Goal: Task Accomplishment & Management: Manage account settings

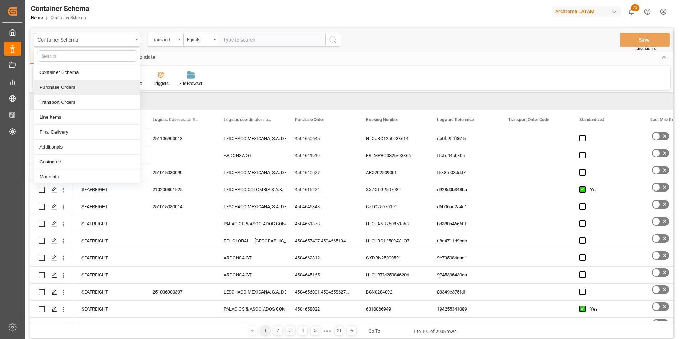
click at [75, 87] on div "Purchase Orders" at bounding box center [87, 87] width 106 height 15
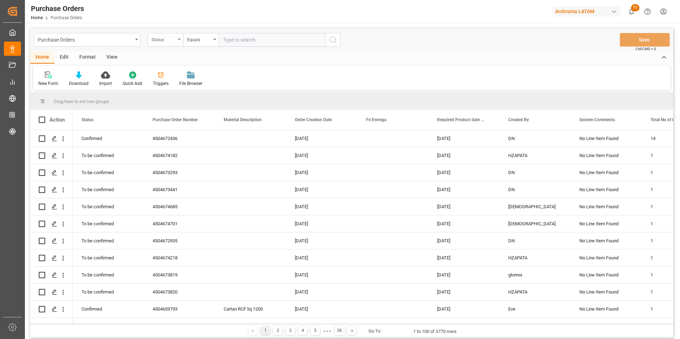
click at [174, 44] on div "Status" at bounding box center [166, 40] width 36 height 14
click at [183, 88] on div "Purchase Order Number" at bounding box center [201, 87] width 106 height 15
click at [204, 41] on div "Equals" at bounding box center [199, 39] width 24 height 8
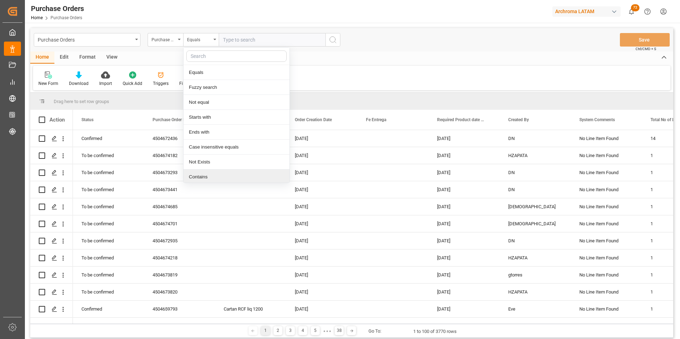
click at [213, 175] on div "Contains" at bounding box center [236, 177] width 106 height 15
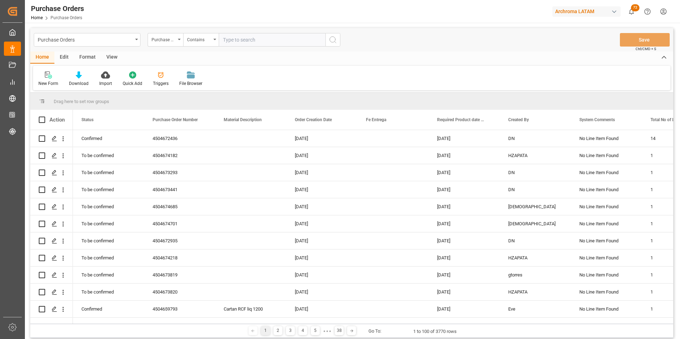
click at [230, 36] on input "text" at bounding box center [272, 40] width 107 height 14
type input "4504634081,4504634927,4504645804,4504651377"
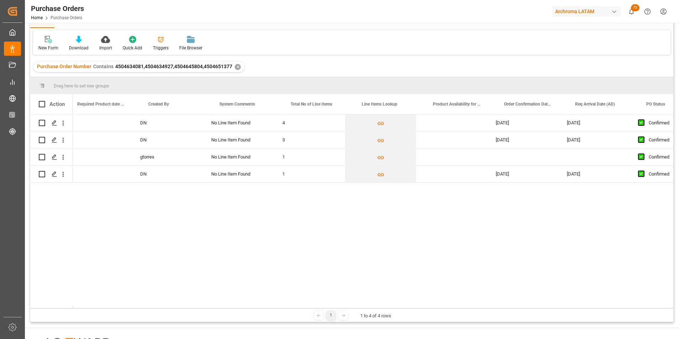
scroll to position [0, 422]
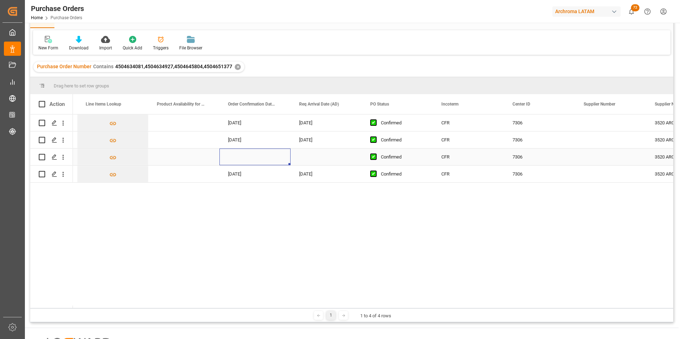
click at [246, 155] on div "Press SPACE to select this row." at bounding box center [254, 157] width 71 height 17
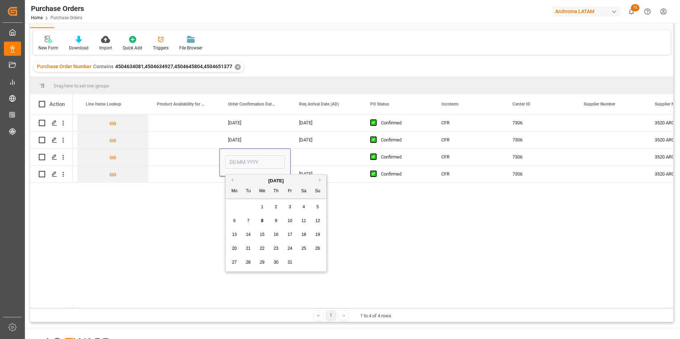
click at [277, 249] on span "23" at bounding box center [275, 248] width 5 height 5
type input "[DATE]"
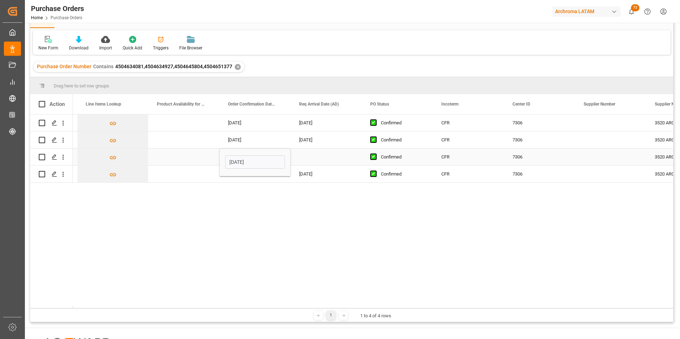
click at [314, 157] on div "Press SPACE to select this row." at bounding box center [325, 157] width 71 height 17
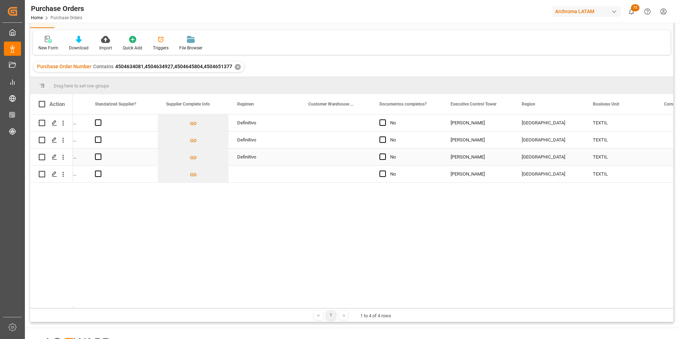
click at [261, 149] on div "Definitivo" at bounding box center [264, 157] width 54 height 16
drag, startPoint x: 299, startPoint y: 164, endPoint x: 298, endPoint y: 173, distance: 9.3
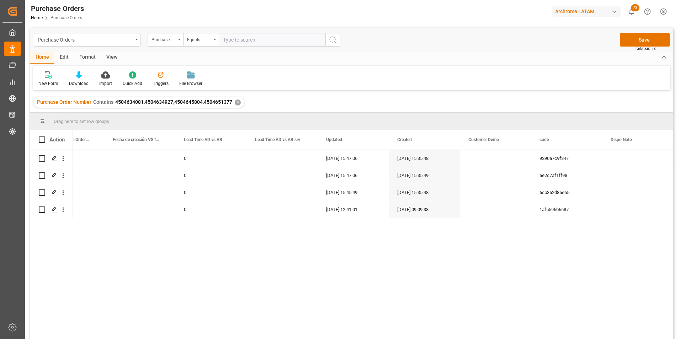
click at [641, 32] on div "Purchase Orders Purchase Order Number Equals Save Ctrl/CMD + S" at bounding box center [351, 39] width 643 height 23
click at [643, 38] on button "Save" at bounding box center [645, 40] width 50 height 14
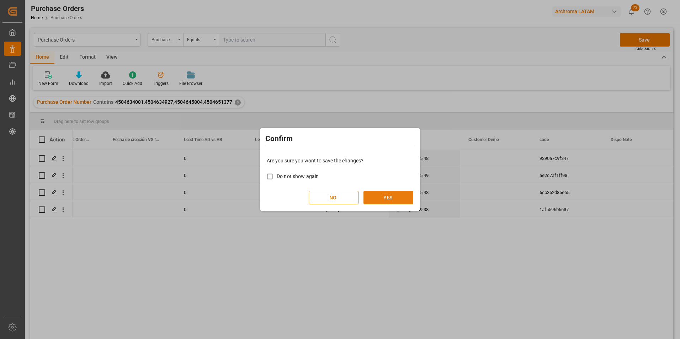
click at [392, 196] on button "YES" at bounding box center [388, 198] width 50 height 14
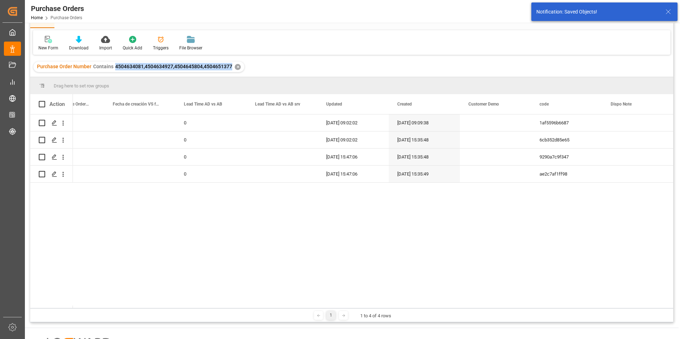
drag, startPoint x: 114, startPoint y: 65, endPoint x: 230, endPoint y: 70, distance: 115.3
click at [230, 69] on span "4504634081,4504634927,4504645804,4504651377" at bounding box center [173, 67] width 117 height 6
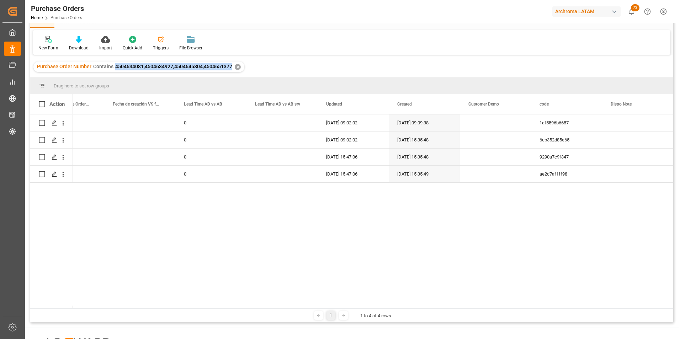
copy span "4504634081,4504634927,4504645804,4504651377"
click at [117, 66] on span "4504634081,4504634927,4504645804,4504651377" at bounding box center [173, 67] width 117 height 6
drag, startPoint x: 115, startPoint y: 66, endPoint x: 230, endPoint y: 72, distance: 115.4
click at [230, 72] on div "Purchase Order Number Contains 4504634081,4504634927,4504645804,4504651377 ✕" at bounding box center [138, 67] width 211 height 11
copy span "4504634081,4504634927,4504645804,4504651377"
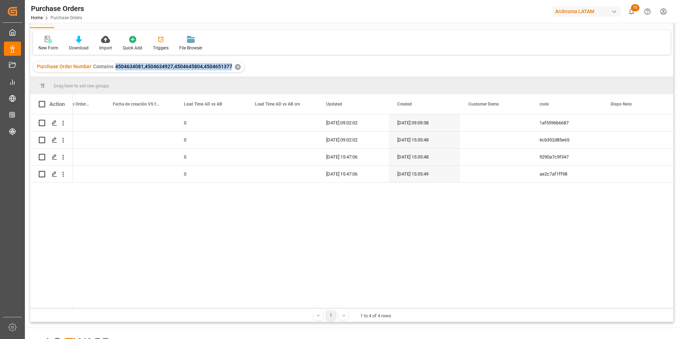
scroll to position [0, 0]
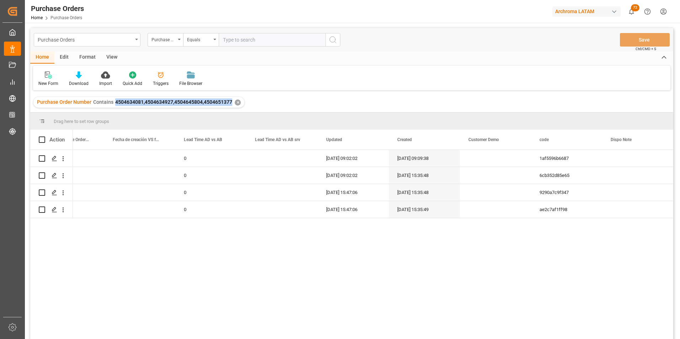
click at [138, 41] on div "Purchase Orders" at bounding box center [87, 40] width 107 height 14
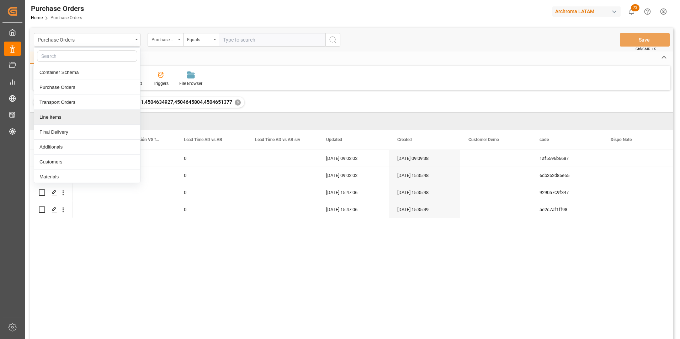
click at [83, 116] on div "Line Items" at bounding box center [87, 117] width 106 height 15
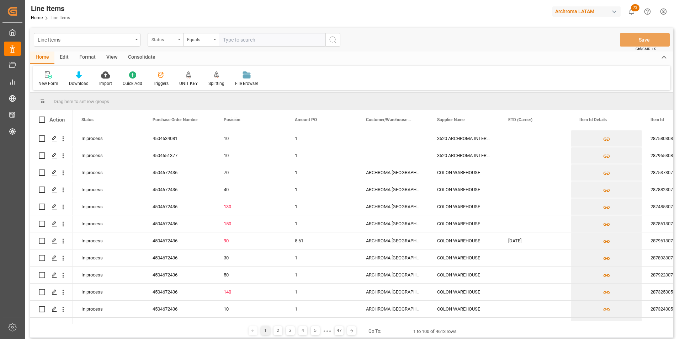
click at [173, 41] on div "Status" at bounding box center [163, 39] width 24 height 8
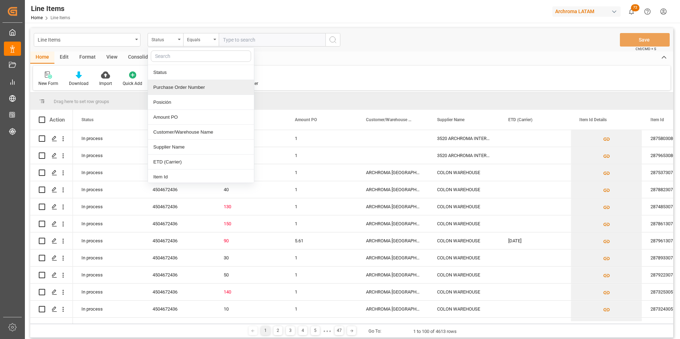
click at [176, 89] on div "Purchase Order Number" at bounding box center [201, 87] width 106 height 15
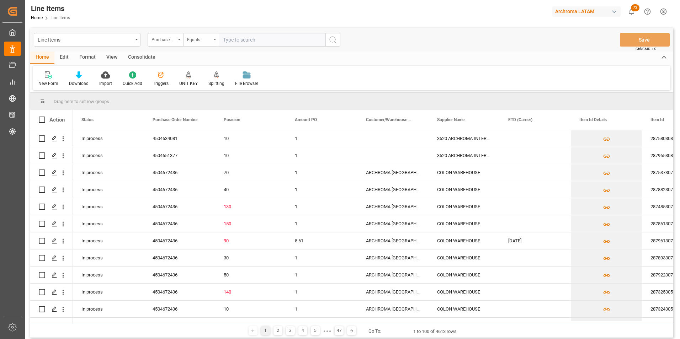
click at [199, 39] on div "Equals" at bounding box center [199, 39] width 24 height 8
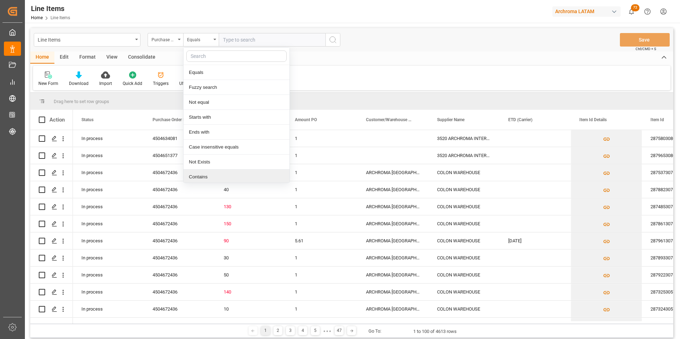
click at [202, 176] on div "Contains" at bounding box center [236, 177] width 106 height 15
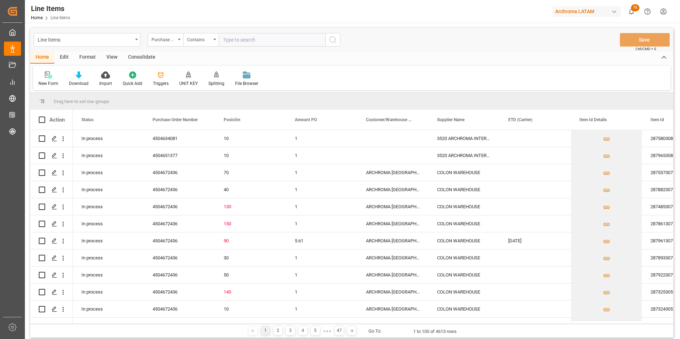
paste input "4504634081,4504634927,4504645804,4504651377"
type input "4504634081,4504634927,4504645804,4504651377"
click at [337, 42] on icon "search button" at bounding box center [332, 40] width 9 height 9
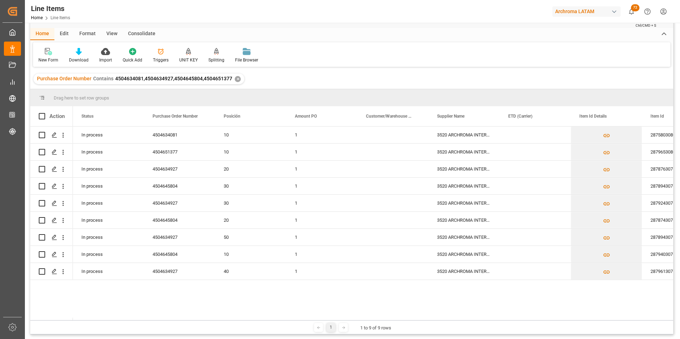
scroll to position [36, 0]
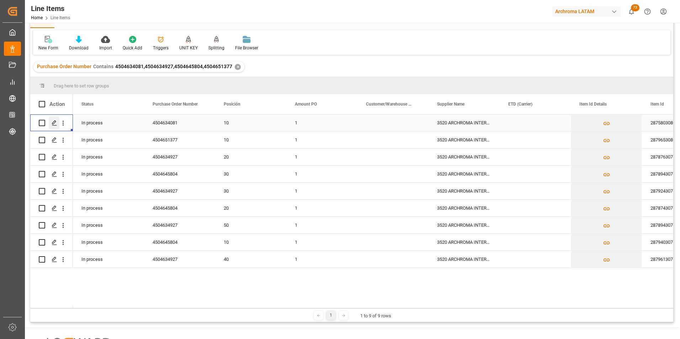
click at [57, 125] on icon "Press SPACE to select this row." at bounding box center [55, 123] width 6 height 6
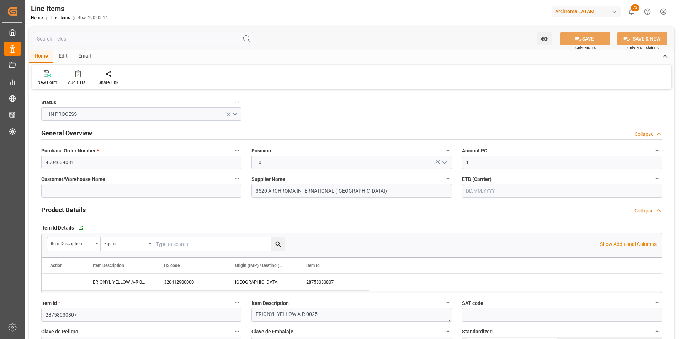
type input "1"
type input "100"
type input "320412900000"
type input "[DATE] 14:02"
type input "[DATE] 20:45"
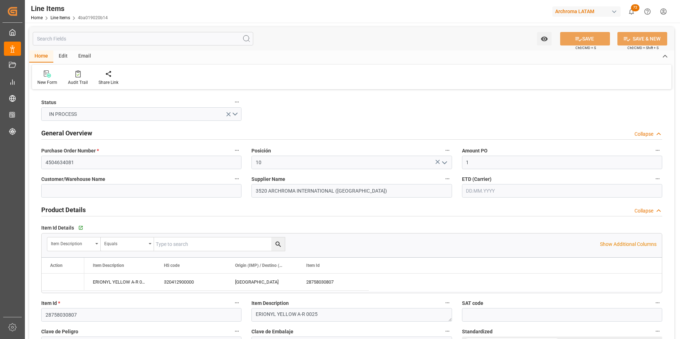
type input "[DATE]"
drag, startPoint x: 480, startPoint y: 159, endPoint x: 455, endPoint y: 158, distance: 24.9
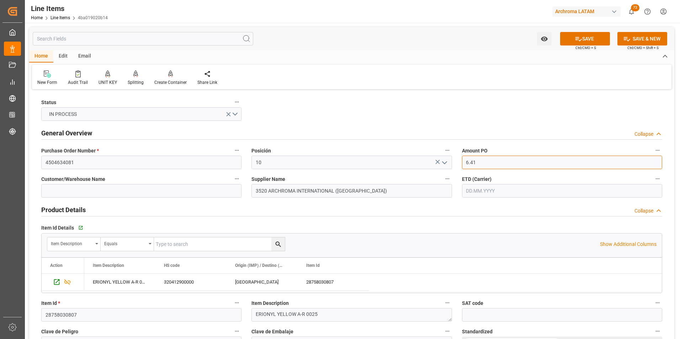
type input "6.41"
click at [481, 194] on input "text" at bounding box center [562, 191] width 200 height 14
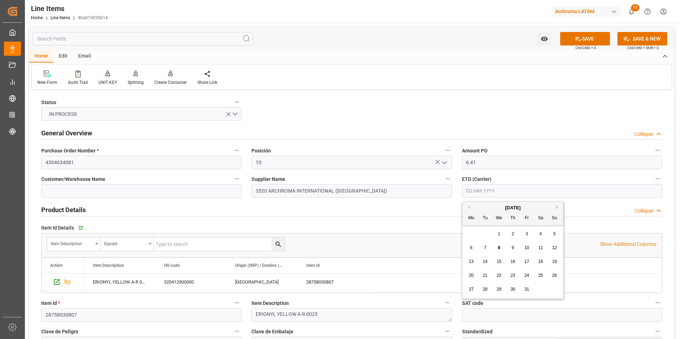
click at [469, 227] on div "[DATE] Mo Tu We Th Fr Sa Su 29 30 1 2 3 4 5 6 7 8 9 10 11 12 13 14 15 16 17 18 …" at bounding box center [512, 250] width 101 height 97
click at [512, 274] on span "23" at bounding box center [512, 275] width 5 height 5
type input "[DATE]"
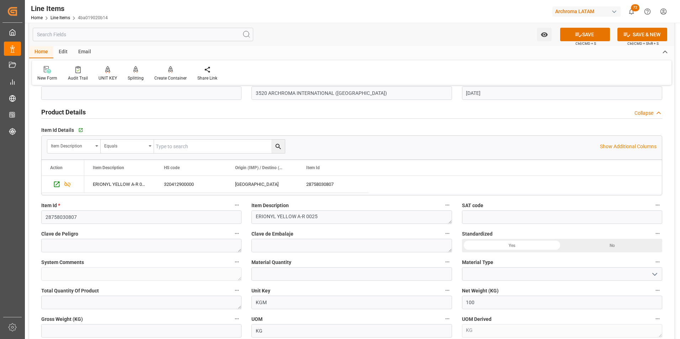
scroll to position [107, 0]
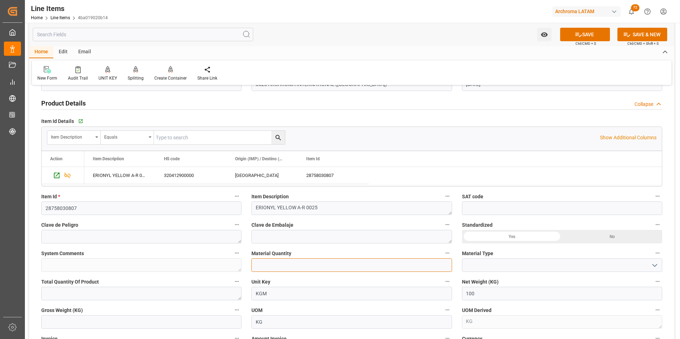
click at [369, 262] on input "text" at bounding box center [351, 265] width 200 height 14
type input "1"
click at [651, 266] on button "open menu" at bounding box center [653, 265] width 11 height 11
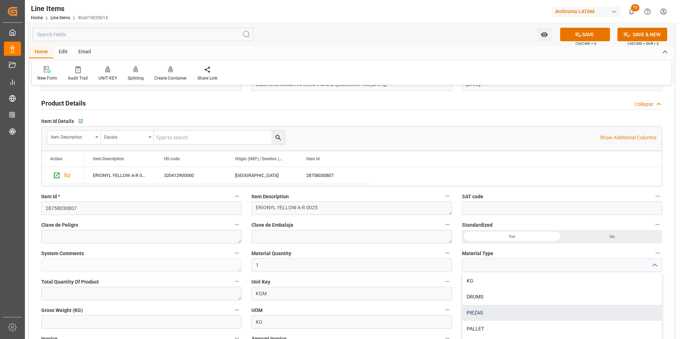
click at [558, 313] on div "PIEZAS" at bounding box center [561, 313] width 199 height 16
type input "PIEZAS"
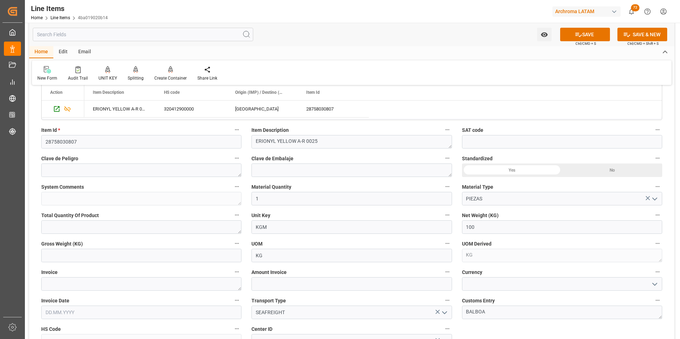
scroll to position [178, 0]
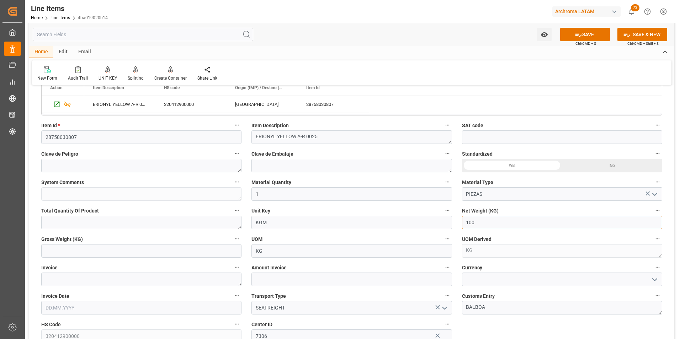
drag, startPoint x: 485, startPoint y: 224, endPoint x: 422, endPoint y: 224, distance: 62.9
type input "25"
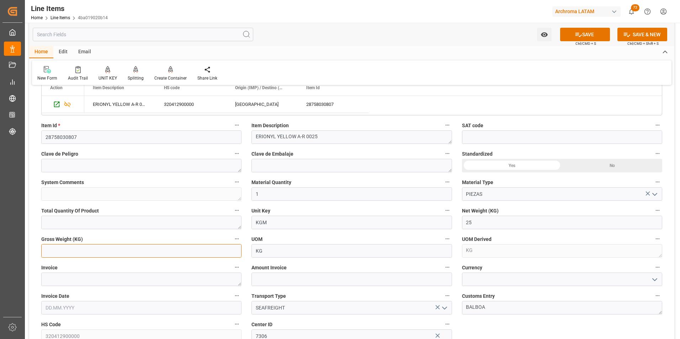
click at [163, 253] on input "text" at bounding box center [141, 251] width 200 height 14
type input "26.7"
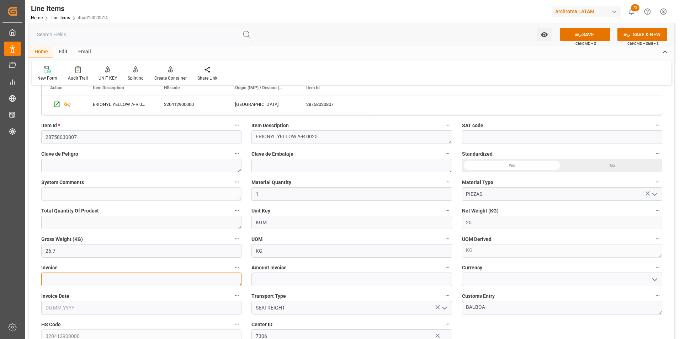
click at [151, 282] on textarea at bounding box center [141, 280] width 200 height 14
type textarea "6050022867"
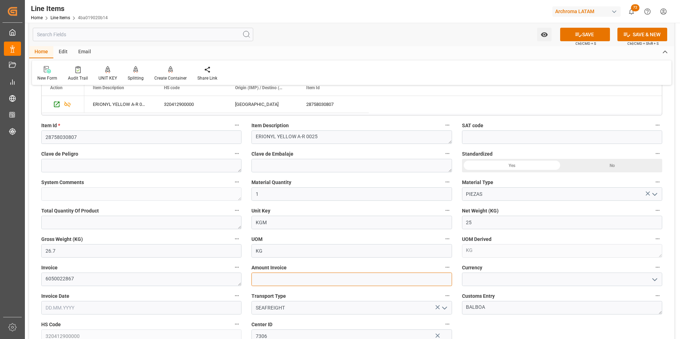
click at [359, 277] on input "text" at bounding box center [351, 280] width 200 height 14
type input "160.25"
click at [653, 277] on icon "open menu" at bounding box center [654, 280] width 9 height 9
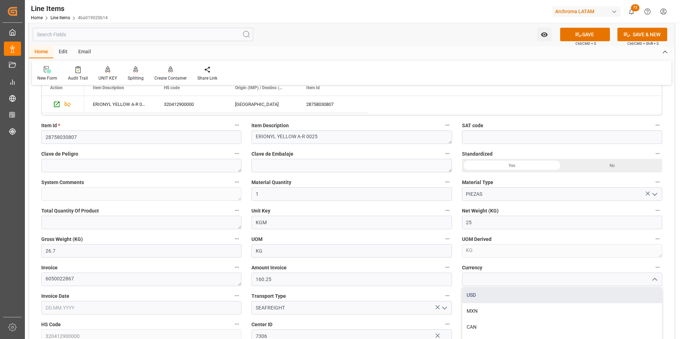
click at [627, 293] on div "USD" at bounding box center [561, 295] width 199 height 16
type input "USD"
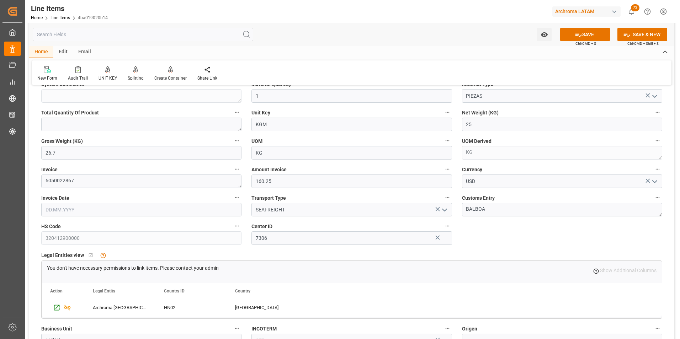
scroll to position [284, 0]
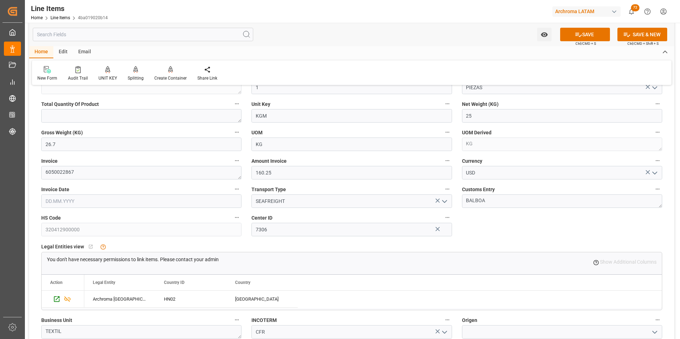
click at [165, 208] on input "text" at bounding box center [141, 201] width 200 height 14
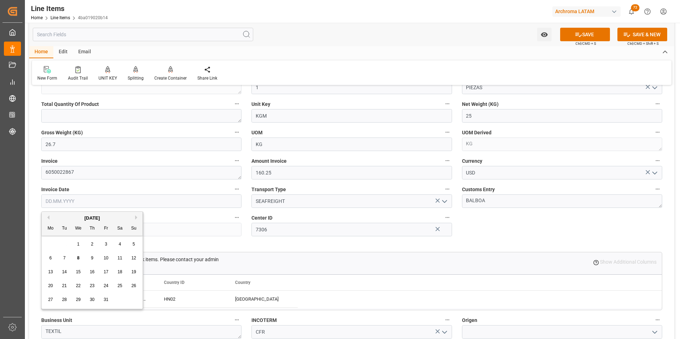
click at [45, 245] on div "29 30 1 2 3 4 5" at bounding box center [92, 244] width 97 height 14
click at [48, 217] on button "Previous Month" at bounding box center [47, 217] width 4 height 4
click at [79, 260] on span "10" at bounding box center [78, 258] width 5 height 5
type input "[DATE]"
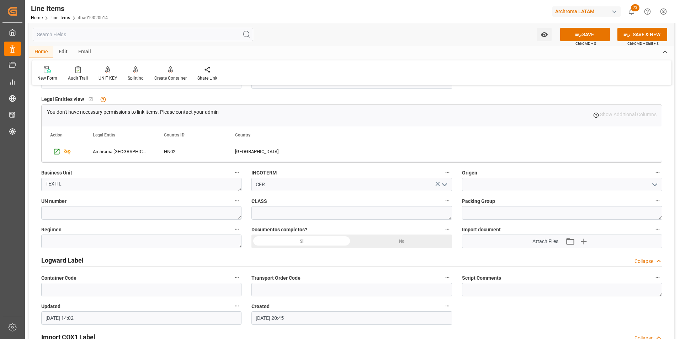
scroll to position [498, 0]
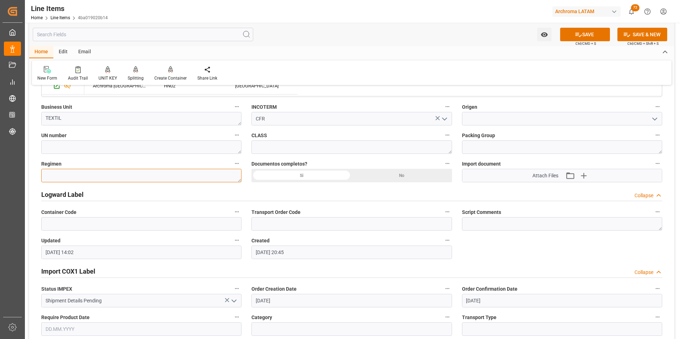
click at [181, 178] on textarea at bounding box center [141, 176] width 200 height 14
type textarea "Definitivo"
click at [540, 120] on input at bounding box center [562, 119] width 200 height 14
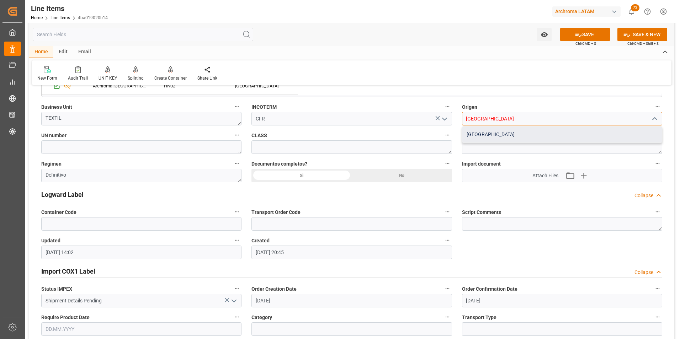
click at [494, 135] on div "[GEOGRAPHIC_DATA]" at bounding box center [561, 135] width 199 height 16
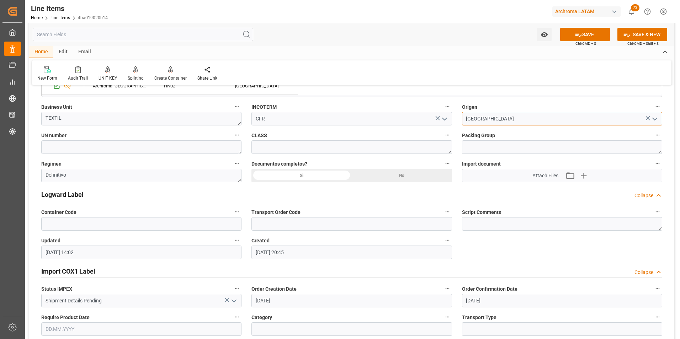
type input "[GEOGRAPHIC_DATA]"
click at [584, 178] on icon "button" at bounding box center [583, 175] width 7 height 7
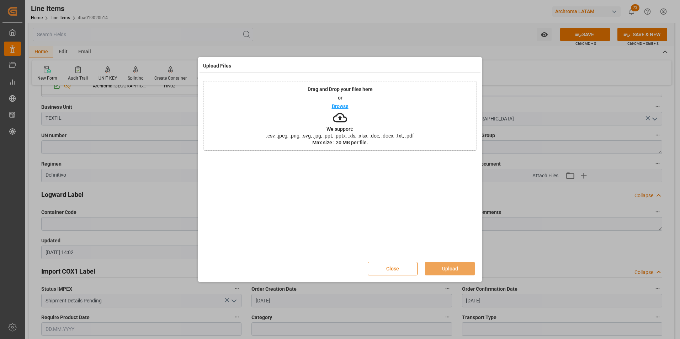
click at [361, 135] on span ".csv, .jpeg, .png, .svg, .jpg, .ppt, .pptx, .xls, .xlsx, .doc, .docx, .txt, .pdf" at bounding box center [339, 135] width 157 height 5
click at [452, 266] on button "Upload" at bounding box center [450, 269] width 50 height 14
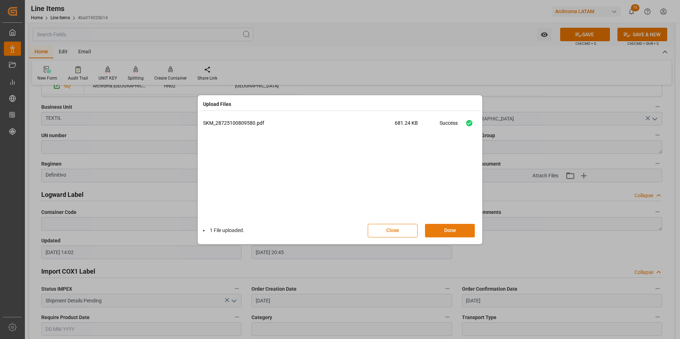
click at [459, 232] on button "Done" at bounding box center [450, 231] width 50 height 14
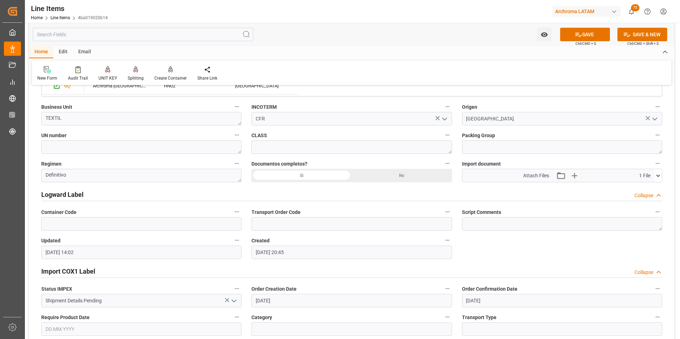
click at [341, 177] on div "Si" at bounding box center [301, 176] width 100 height 14
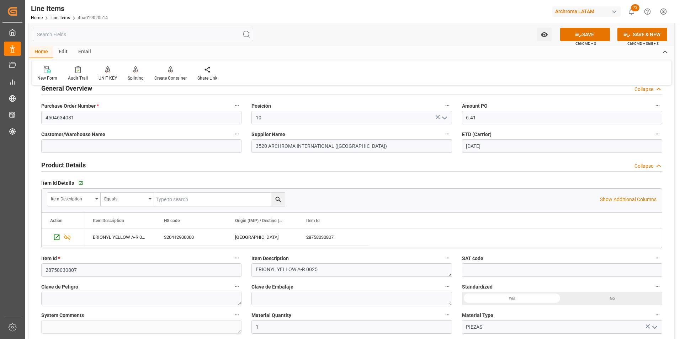
scroll to position [0, 0]
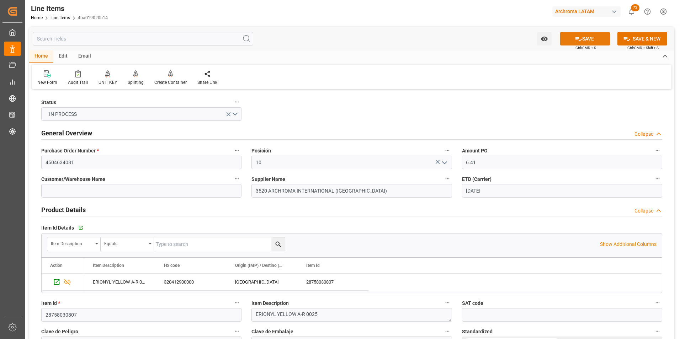
click at [586, 37] on button "SAVE" at bounding box center [585, 39] width 50 height 14
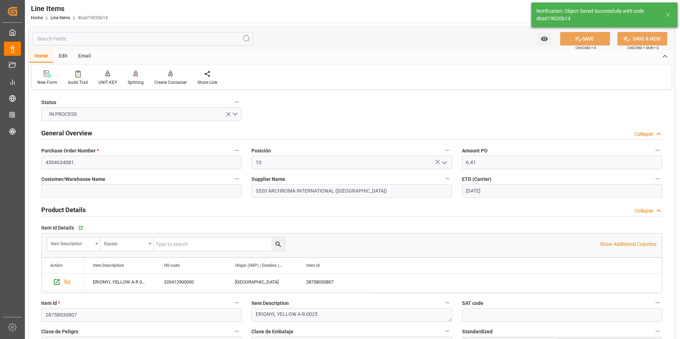
type textarea "1 PIEZAS"
type input "[DATE] 14:09"
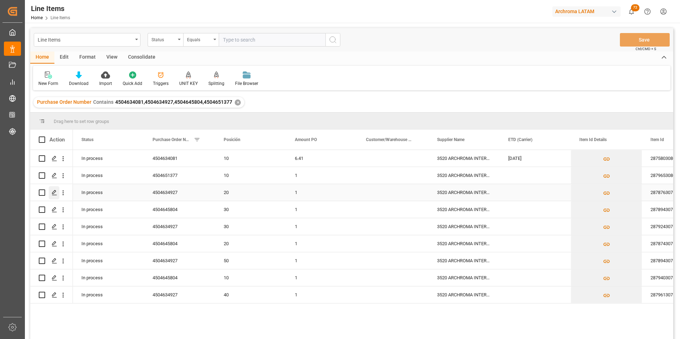
click at [57, 191] on icon "Press SPACE to select this row." at bounding box center [55, 193] width 6 height 6
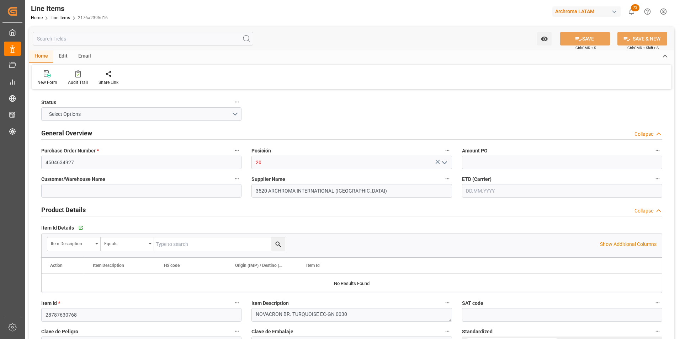
type input "1"
type input "1110"
type input "[DATE] 20:47"
type input "[DATE] 20:45"
type input "[DATE]"
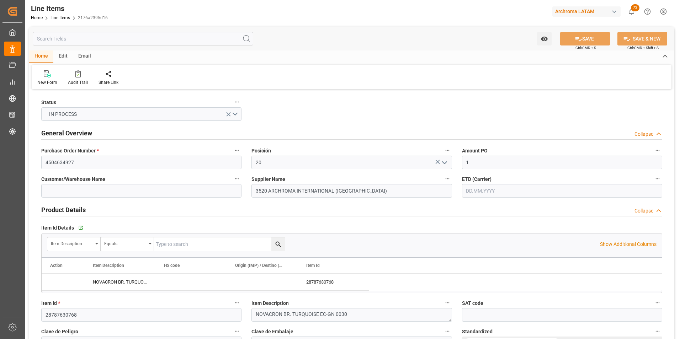
type input "[DATE]"
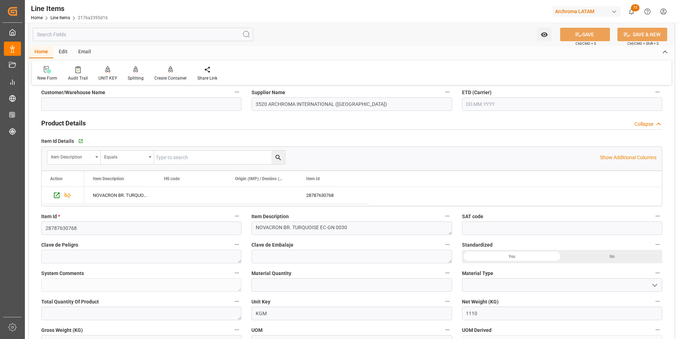
scroll to position [107, 0]
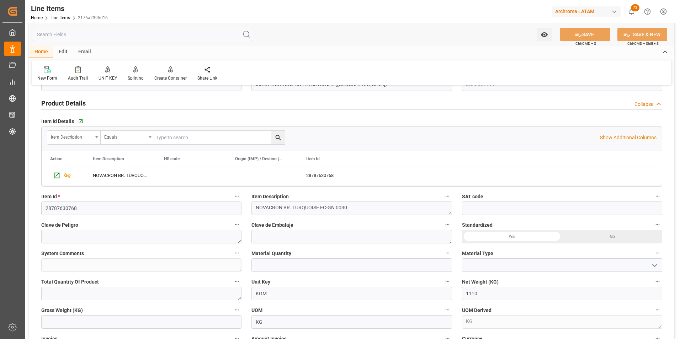
click at [287, 274] on div "Material Quantity" at bounding box center [351, 260] width 210 height 28
click at [287, 271] on input "text" at bounding box center [351, 265] width 200 height 14
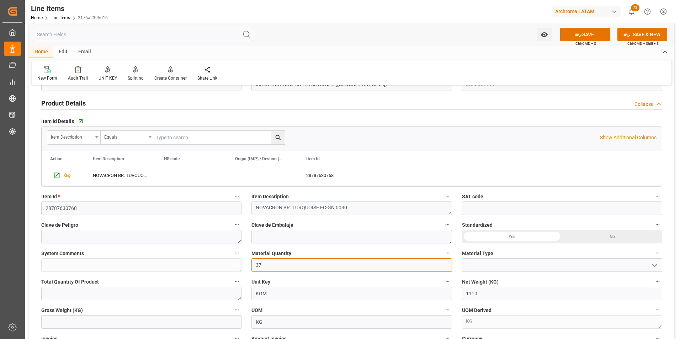
type input "37"
click at [652, 264] on icon "open menu" at bounding box center [654, 265] width 9 height 9
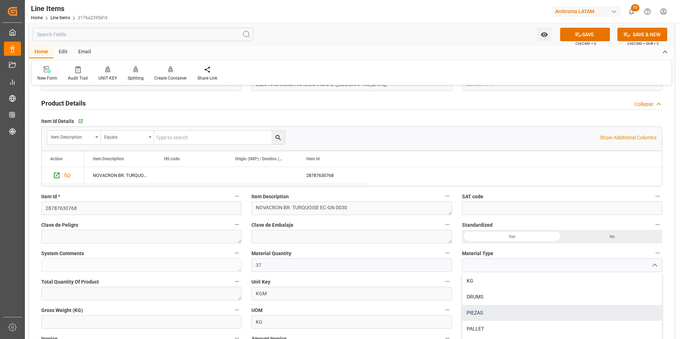
click at [506, 315] on div "PIEZAS" at bounding box center [561, 313] width 199 height 16
type input "PIEZAS"
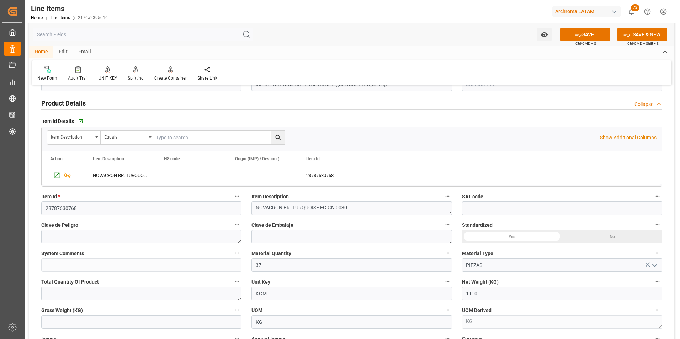
scroll to position [0, 0]
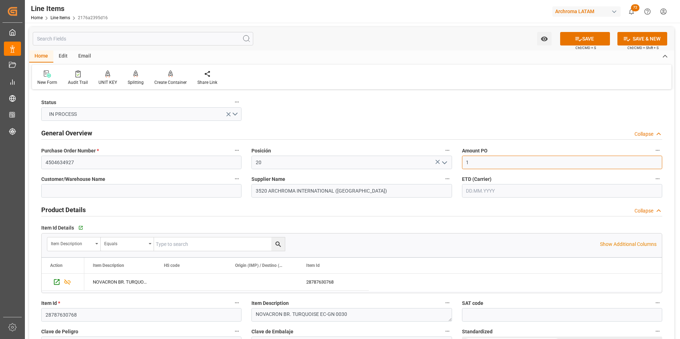
drag, startPoint x: 486, startPoint y: 161, endPoint x: 439, endPoint y: 158, distance: 47.0
type input "3.69"
click at [490, 192] on input "text" at bounding box center [562, 191] width 200 height 14
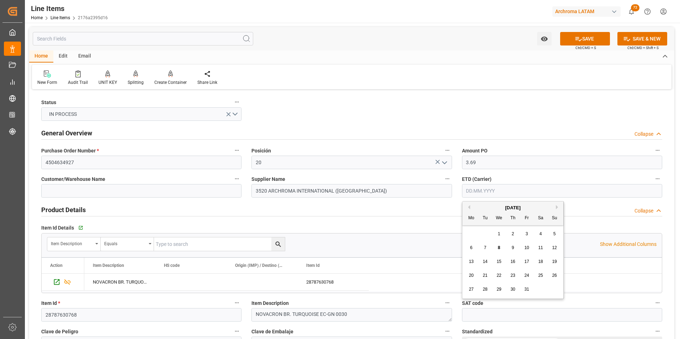
click at [468, 228] on div "29 30 1 2 3 4 5" at bounding box center [512, 234] width 97 height 14
click at [514, 276] on span "23" at bounding box center [512, 275] width 5 height 5
type input "[DATE]"
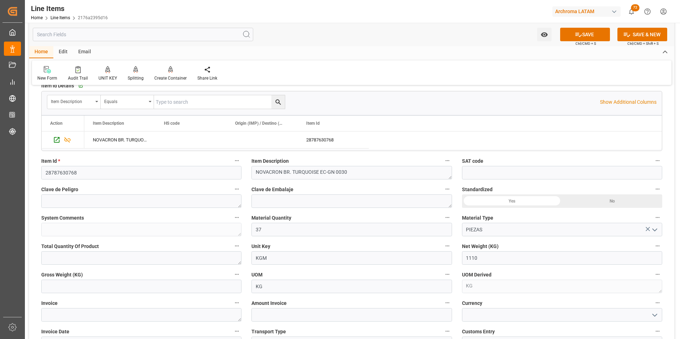
scroll to position [178, 0]
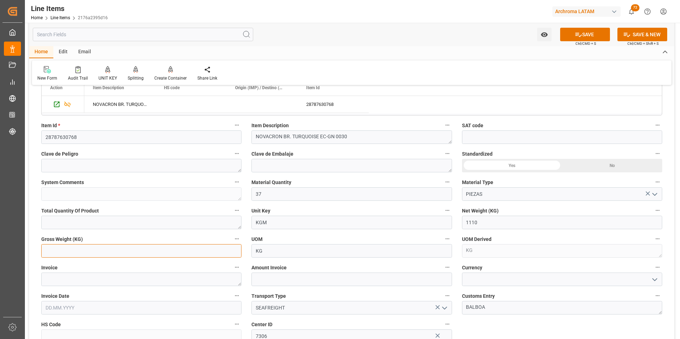
click at [144, 252] on input "text" at bounding box center [141, 251] width 200 height 14
type input "1173.27"
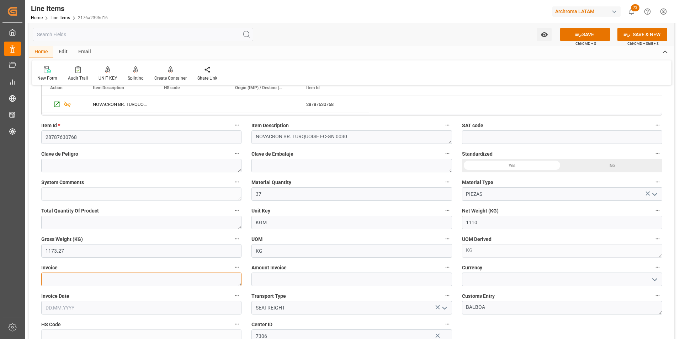
click at [114, 276] on textarea at bounding box center [141, 280] width 200 height 14
type textarea "6050022868"
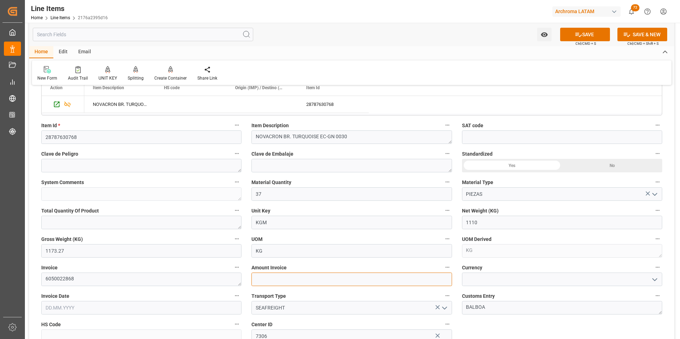
click at [277, 276] on input "text" at bounding box center [351, 280] width 200 height 14
type input "4095.9"
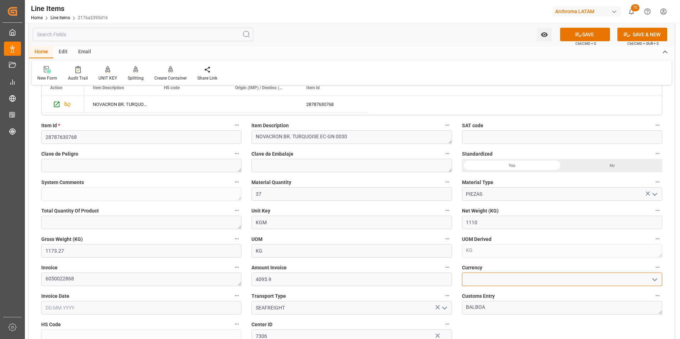
click at [493, 281] on input at bounding box center [562, 280] width 200 height 14
click at [655, 280] on polyline "open menu" at bounding box center [654, 280] width 4 height 2
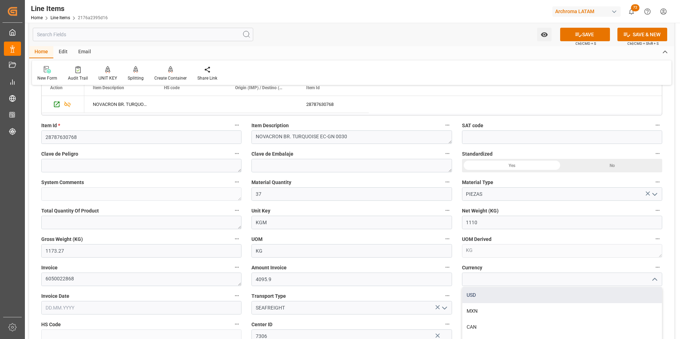
click at [641, 293] on div "USD" at bounding box center [561, 295] width 199 height 16
type input "USD"
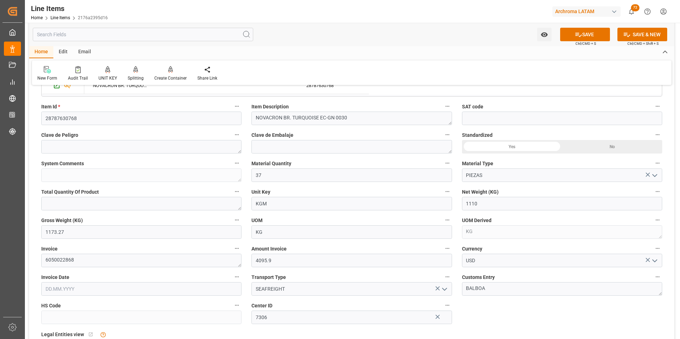
scroll to position [213, 0]
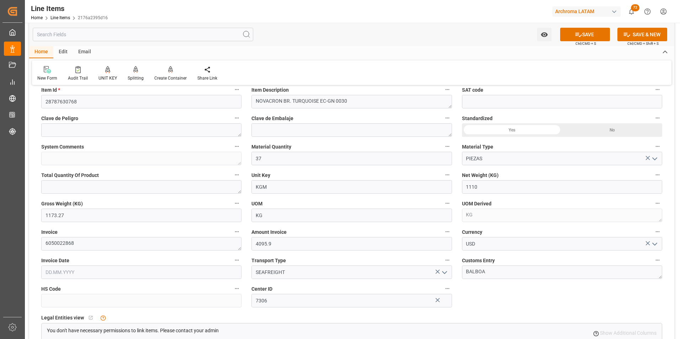
click at [132, 269] on input "text" at bounding box center [141, 273] width 200 height 14
type input "[DATE]"
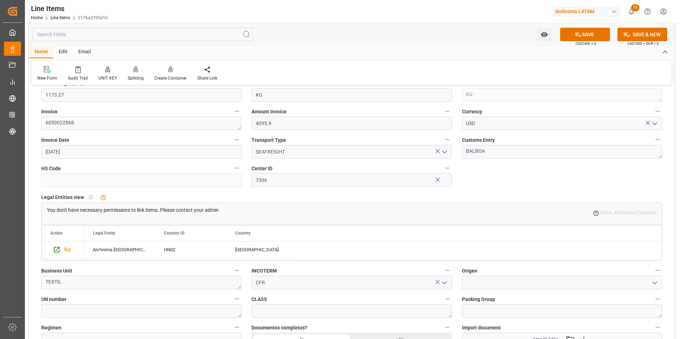
scroll to position [355, 0]
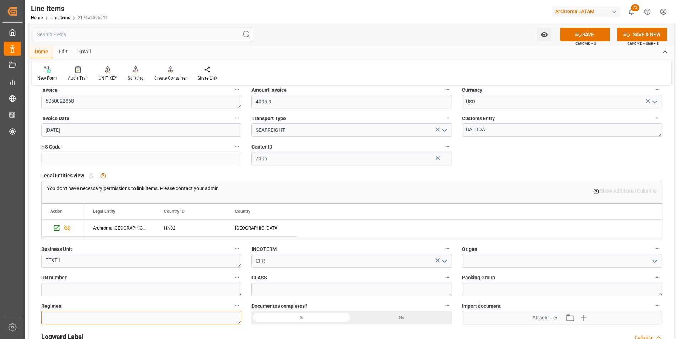
click at [128, 315] on textarea at bounding box center [141, 318] width 200 height 14
type textarea "Definitivo"
click at [335, 319] on div "Si" at bounding box center [301, 318] width 100 height 14
click at [477, 264] on input at bounding box center [562, 261] width 200 height 14
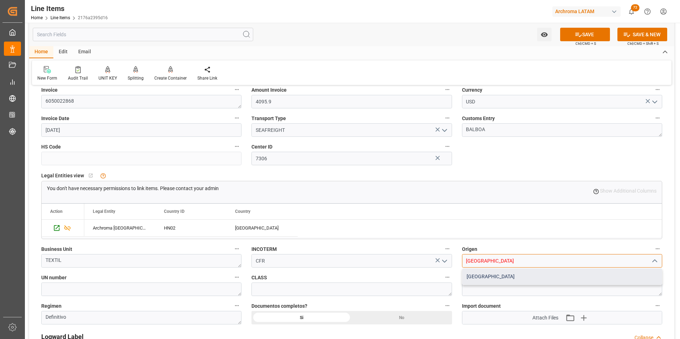
click at [522, 281] on div "[GEOGRAPHIC_DATA]" at bounding box center [561, 277] width 199 height 16
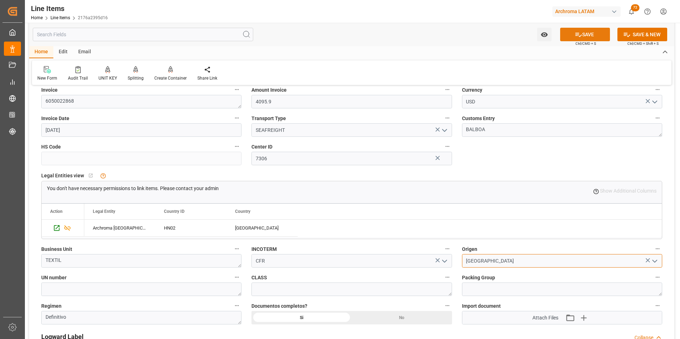
type input "[GEOGRAPHIC_DATA]"
click at [579, 41] on button "SAVE" at bounding box center [585, 35] width 50 height 14
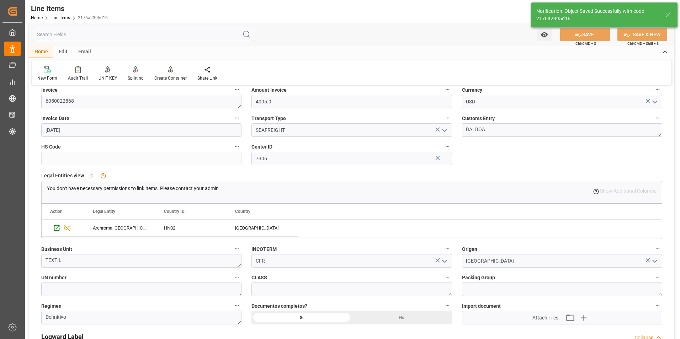
type textarea "37 PIEZAS"
type input "[DATE] 14:11"
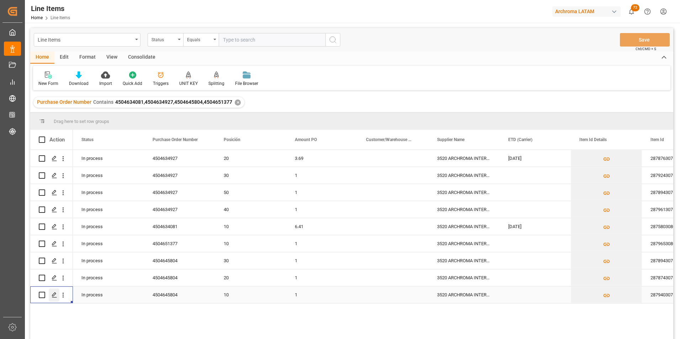
click at [57, 294] on icon "Press SPACE to select this row." at bounding box center [55, 295] width 6 height 6
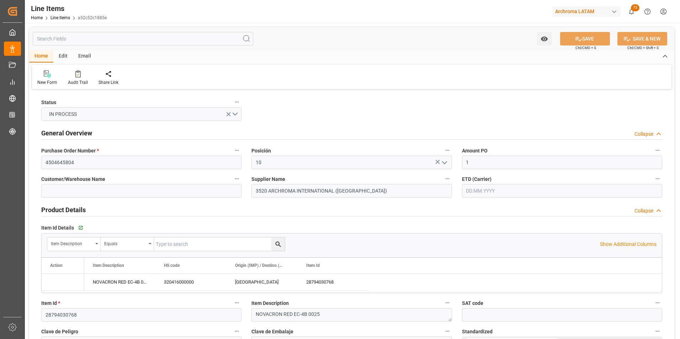
type input "[DATE] 20:47"
type input "[DATE] 20:45"
type input "[DATE]"
drag, startPoint x: 484, startPoint y: 160, endPoint x: 455, endPoint y: 163, distance: 28.9
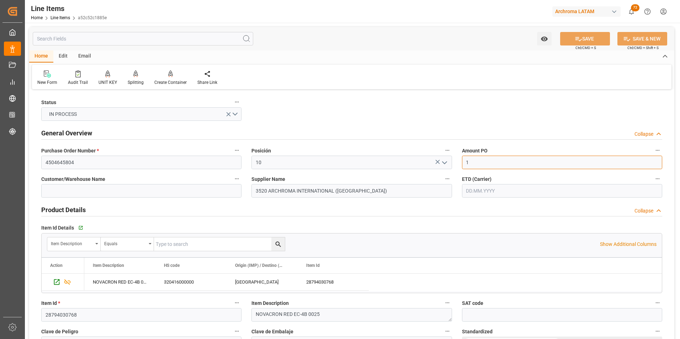
type input "10.81"
click at [489, 194] on input "text" at bounding box center [562, 191] width 200 height 14
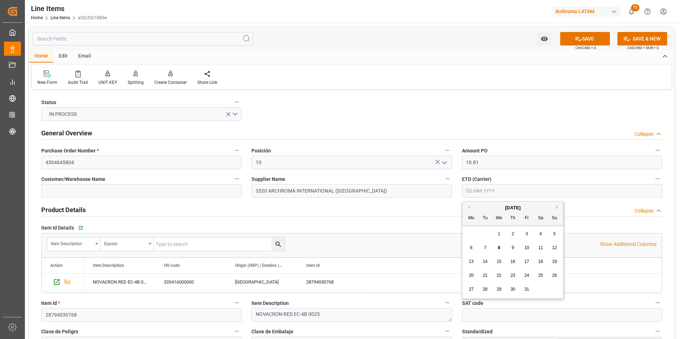
click at [468, 232] on div "29 30 1 2 3 4 5" at bounding box center [512, 234] width 97 height 14
click at [513, 275] on span "23" at bounding box center [512, 275] width 5 height 5
type input "[DATE]"
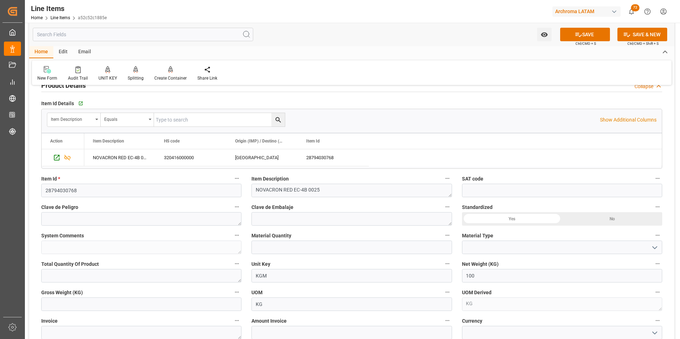
scroll to position [142, 0]
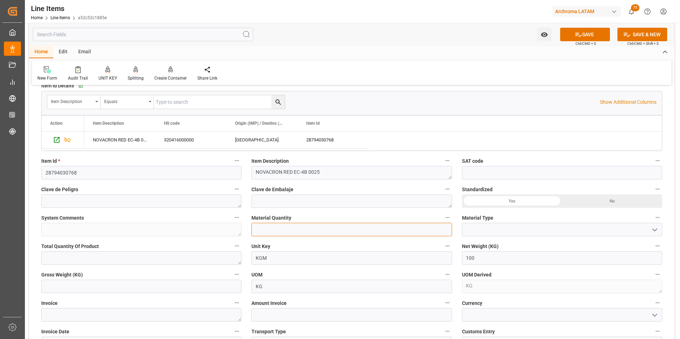
click at [337, 230] on input "text" at bounding box center [351, 230] width 200 height 14
type input "4"
click at [657, 232] on icon "open menu" at bounding box center [654, 230] width 9 height 9
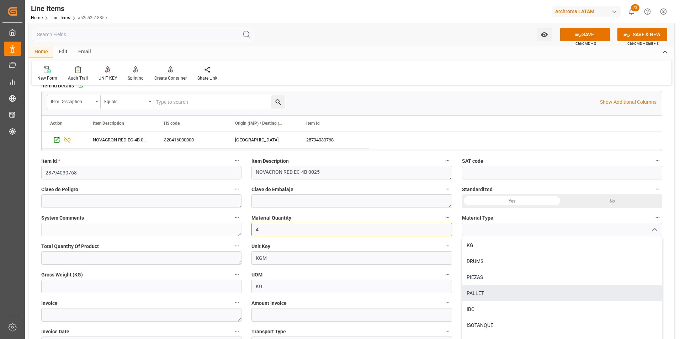
click at [500, 278] on div "PIEZAS" at bounding box center [561, 277] width 199 height 16
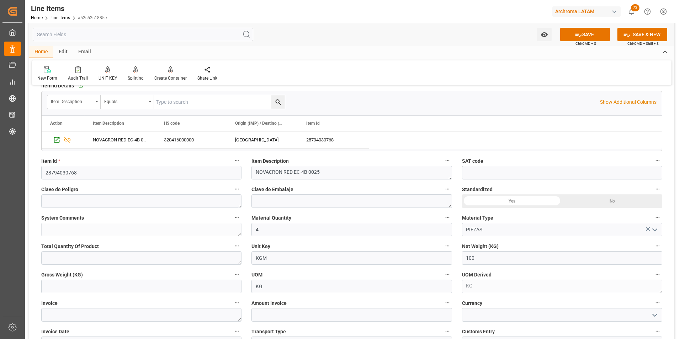
click at [656, 232] on icon "open menu" at bounding box center [654, 230] width 9 height 9
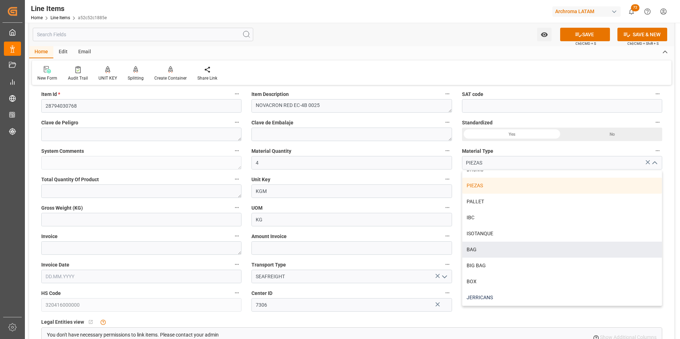
scroll to position [213, 0]
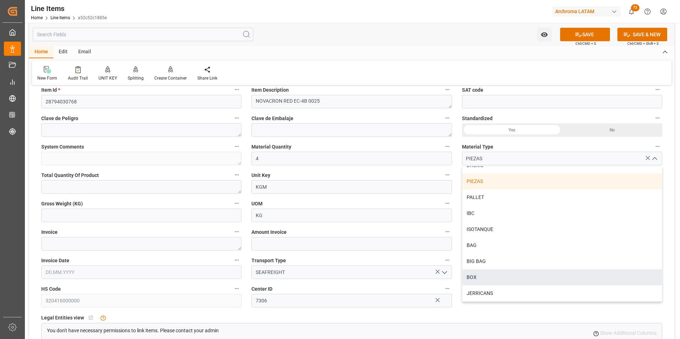
click at [513, 279] on div "BOX" at bounding box center [561, 277] width 199 height 16
type input "BOX"
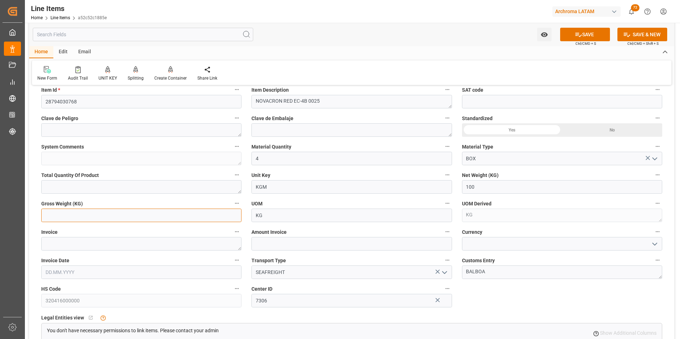
click at [167, 214] on input "text" at bounding box center [141, 216] width 200 height 14
type input "106.8"
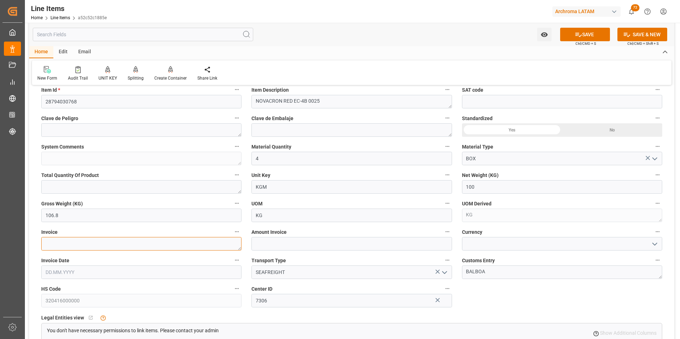
click at [143, 247] on textarea at bounding box center [141, 244] width 200 height 14
type textarea "6050022869"
click at [82, 270] on input "text" at bounding box center [141, 273] width 200 height 14
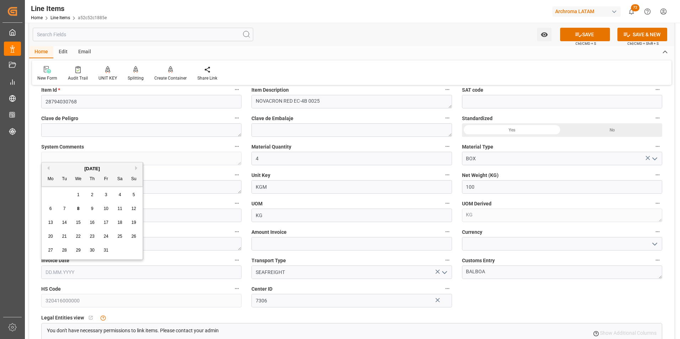
click at [48, 167] on button "Previous Month" at bounding box center [47, 168] width 4 height 4
click at [77, 208] on span "10" at bounding box center [78, 208] width 5 height 5
type input "[DATE]"
click at [657, 245] on icon "open menu" at bounding box center [654, 244] width 9 height 9
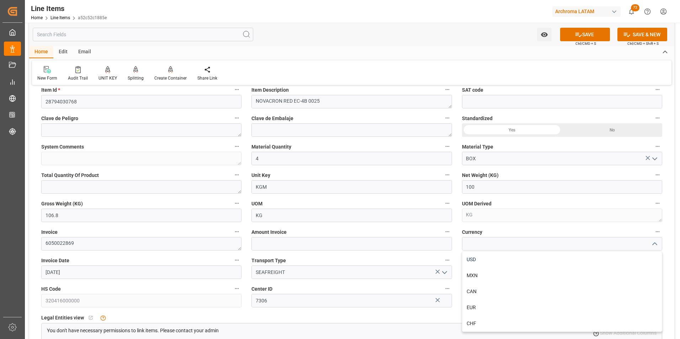
click at [606, 260] on div "USD" at bounding box center [561, 260] width 199 height 16
type input "USD"
drag, startPoint x: 408, startPoint y: 245, endPoint x: 394, endPoint y: 242, distance: 14.8
click at [408, 245] on input "text" at bounding box center [351, 244] width 200 height 14
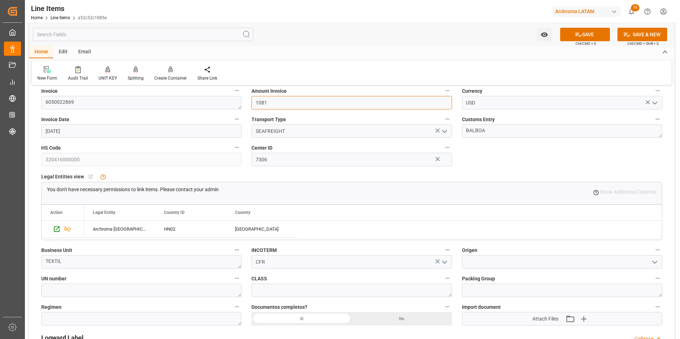
scroll to position [355, 0]
type input "1081"
click at [138, 311] on div "Regimen" at bounding box center [141, 313] width 210 height 28
click at [138, 314] on textarea at bounding box center [141, 318] width 200 height 14
type textarea "Definitivo"
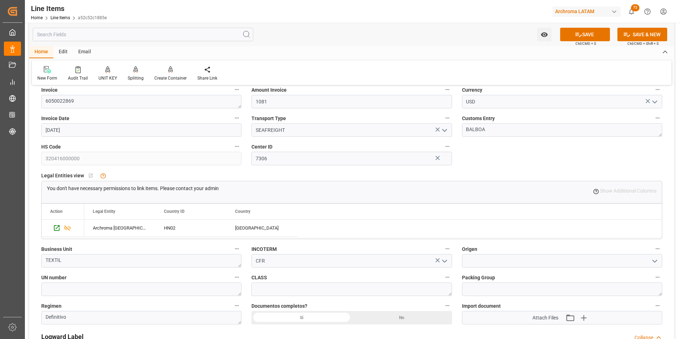
click at [336, 314] on div "Si" at bounding box center [301, 318] width 100 height 14
click at [475, 258] on input at bounding box center [562, 261] width 200 height 14
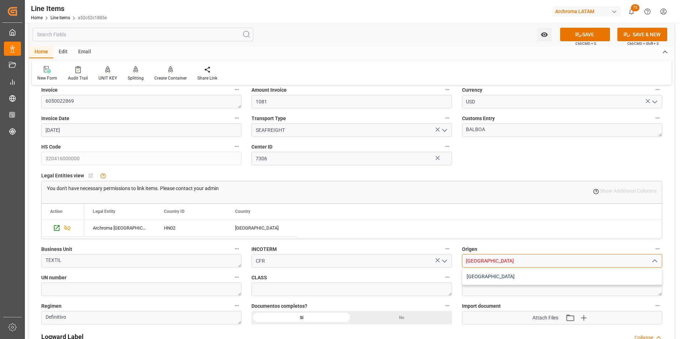
click at [479, 272] on div "[GEOGRAPHIC_DATA]" at bounding box center [561, 277] width 199 height 16
type input "[GEOGRAPHIC_DATA]"
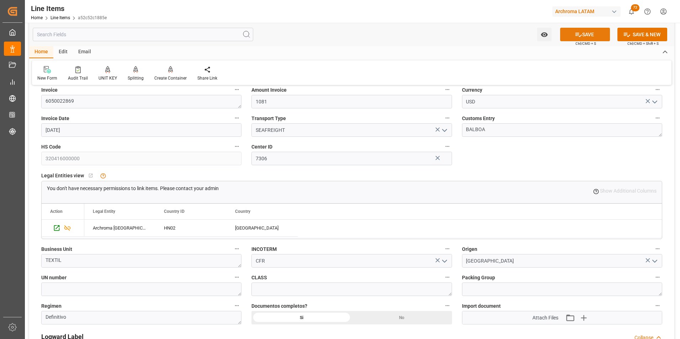
click at [581, 37] on button "SAVE" at bounding box center [585, 35] width 50 height 14
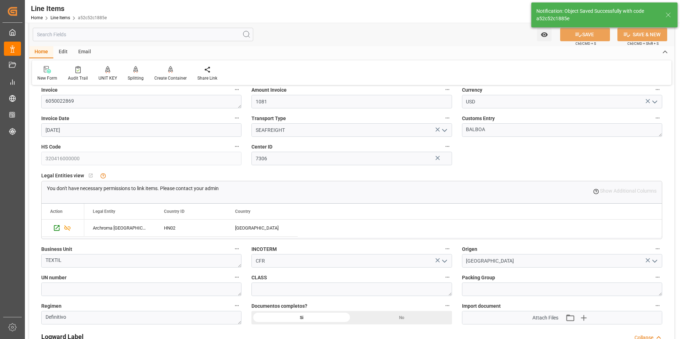
type textarea "4 BOX"
type input "[DATE] 14:12"
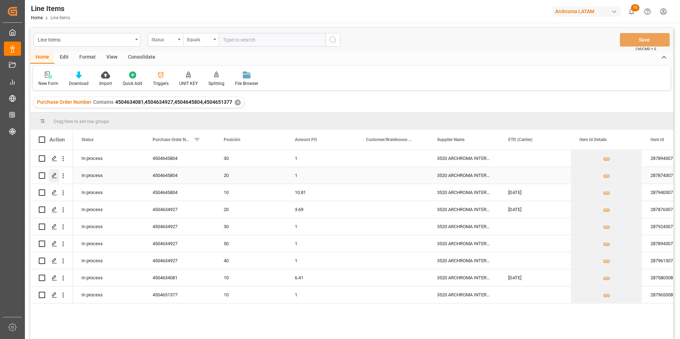
click at [55, 173] on icon "Press SPACE to select this row." at bounding box center [55, 176] width 6 height 6
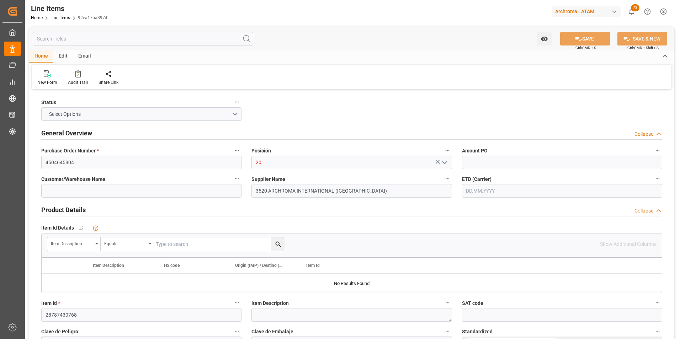
type input "1"
type input "1500"
type input "[DATE] 14:12"
type input "[DATE] 20:45"
type input "[DATE]"
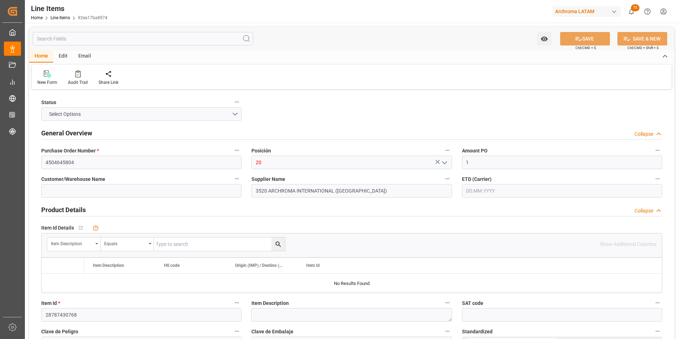
type input "[DATE]"
drag, startPoint x: 470, startPoint y: 162, endPoint x: 451, endPoint y: 166, distance: 19.2
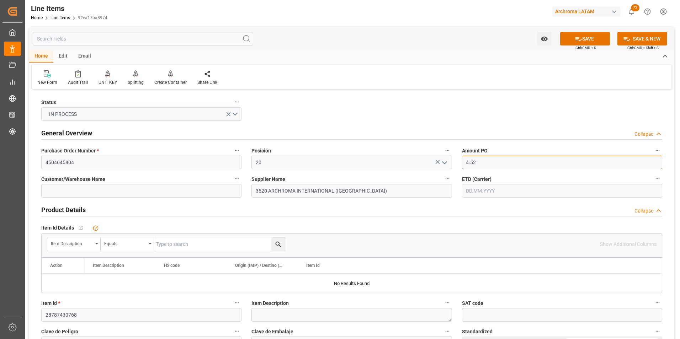
type input "4.52"
click at [473, 194] on input "text" at bounding box center [562, 191] width 200 height 14
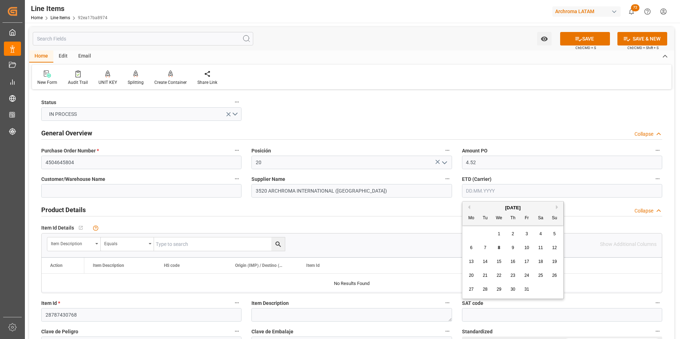
click at [468, 231] on div "29 30 1 2 3 4 5" at bounding box center [512, 234] width 97 height 14
click at [509, 276] on div "23" at bounding box center [512, 276] width 9 height 9
type input "[DATE]"
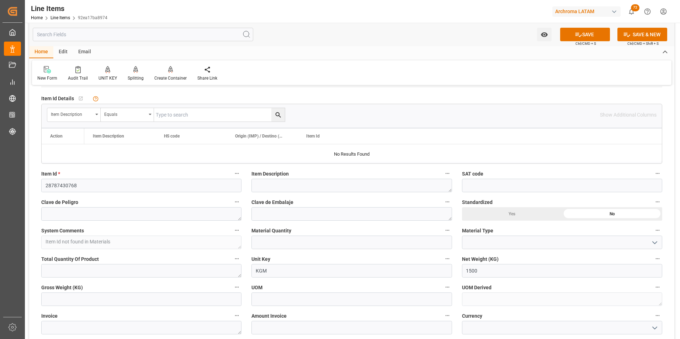
scroll to position [142, 0]
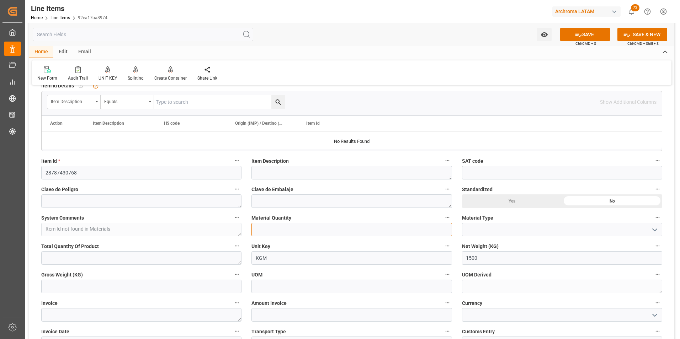
click at [280, 233] on input "text" at bounding box center [351, 230] width 200 height 14
type input "60"
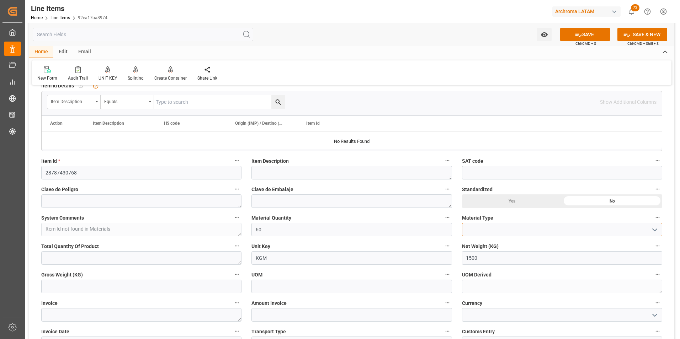
click at [655, 236] on input at bounding box center [562, 230] width 200 height 14
click at [653, 231] on icon "open menu" at bounding box center [654, 230] width 9 height 9
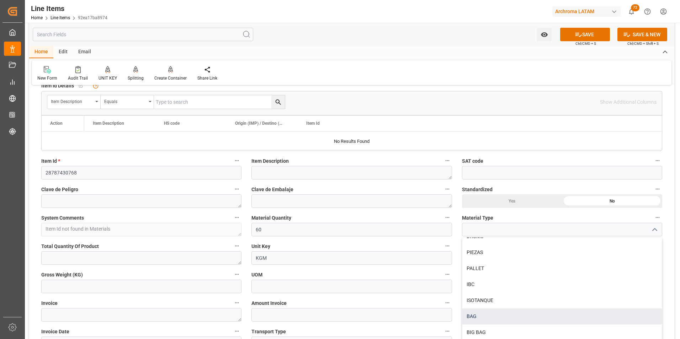
scroll to position [178, 0]
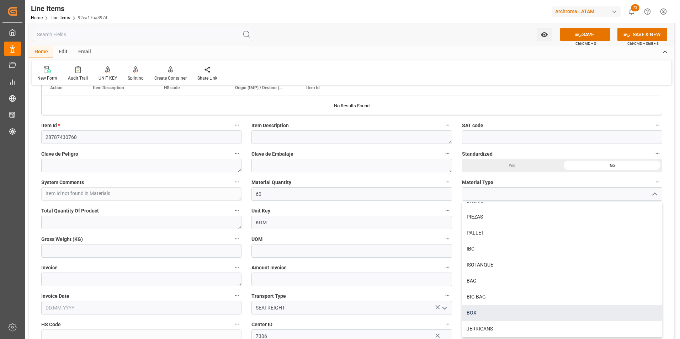
click at [496, 315] on div "BOX" at bounding box center [561, 313] width 199 height 16
type input "BOX"
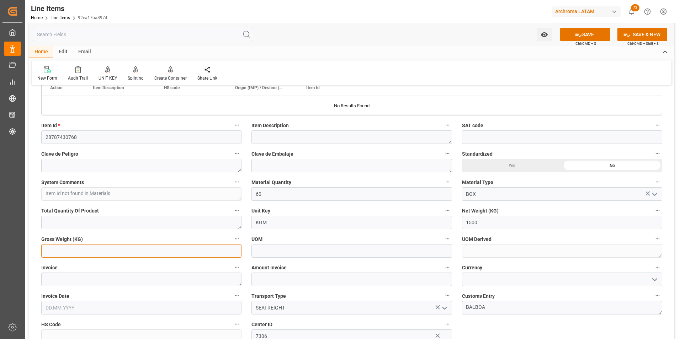
click at [134, 250] on input "text" at bounding box center [141, 251] width 200 height 14
type input "1602"
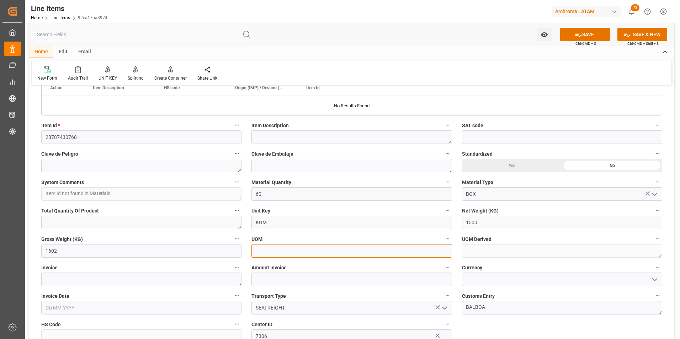
click at [367, 250] on input at bounding box center [351, 251] width 200 height 14
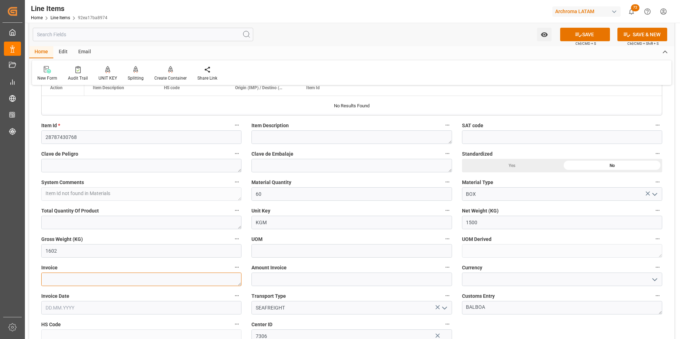
click at [133, 281] on textarea at bounding box center [141, 280] width 200 height 14
type textarea "6050022869"
click at [80, 305] on input "text" at bounding box center [141, 308] width 200 height 14
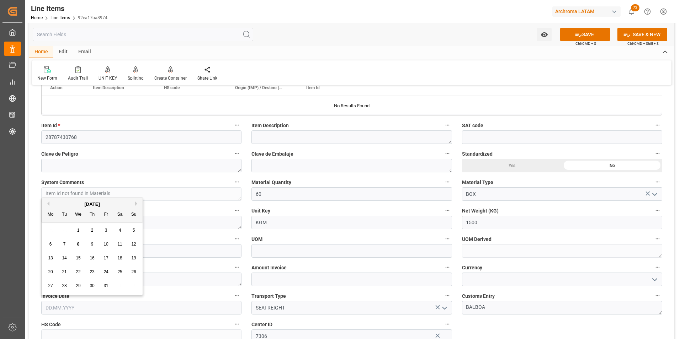
click at [49, 203] on button "Previous Month" at bounding box center [47, 204] width 4 height 4
click at [79, 245] on span "10" at bounding box center [78, 244] width 5 height 5
type input "[DATE]"
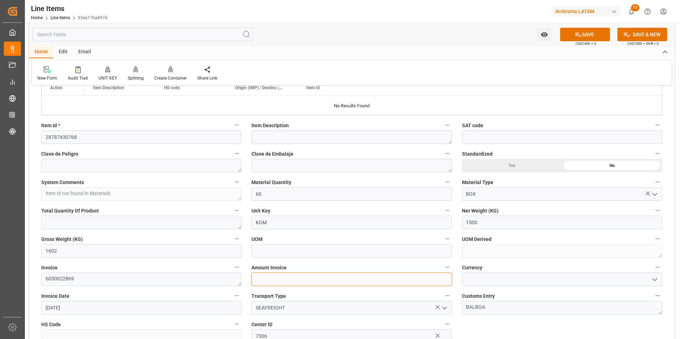
click at [343, 279] on input "text" at bounding box center [351, 280] width 200 height 14
type input "6780"
click at [650, 282] on icon "open menu" at bounding box center [654, 280] width 9 height 9
click at [635, 294] on div "USD" at bounding box center [561, 295] width 199 height 16
type input "USD"
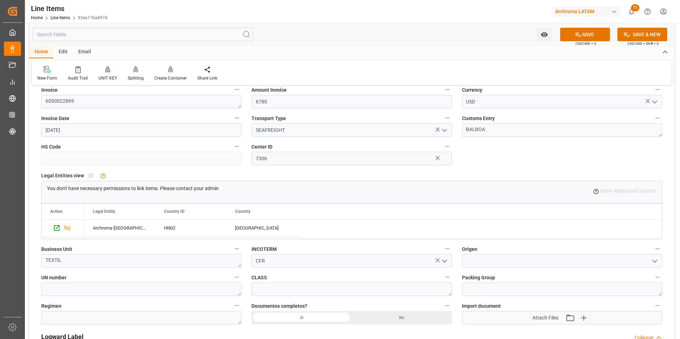
scroll to position [391, 0]
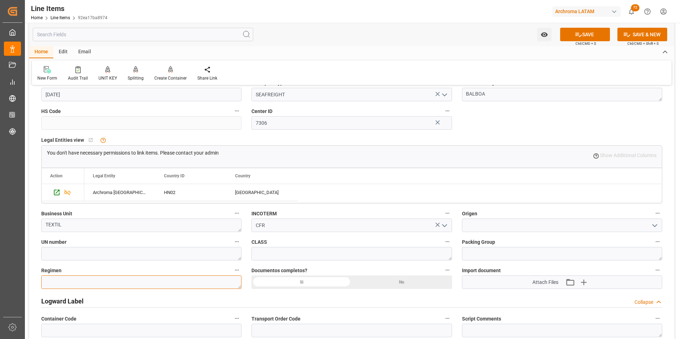
click at [196, 277] on textarea at bounding box center [141, 283] width 200 height 14
type textarea "Definitivo"
click at [318, 285] on div "Si" at bounding box center [301, 283] width 100 height 14
click at [468, 223] on input at bounding box center [562, 226] width 200 height 14
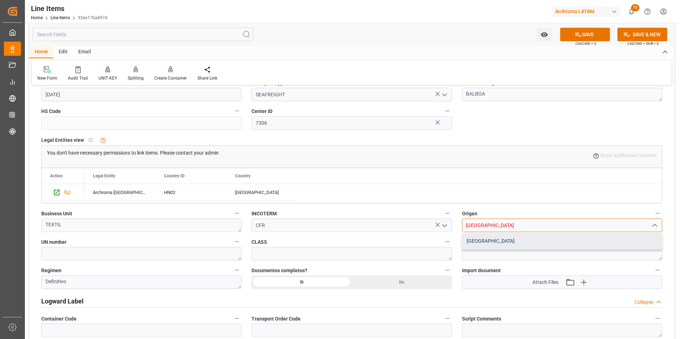
click at [475, 241] on div "[GEOGRAPHIC_DATA]" at bounding box center [561, 241] width 199 height 16
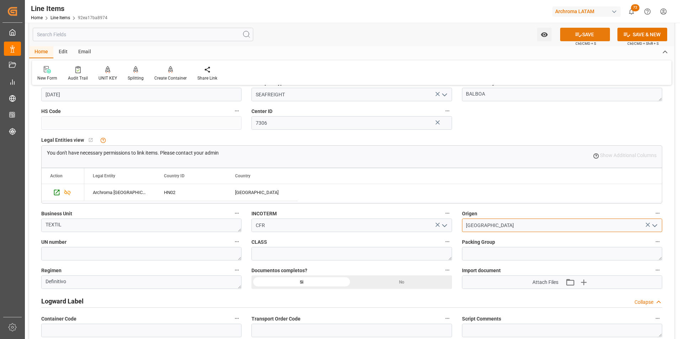
type input "[GEOGRAPHIC_DATA]"
click at [592, 29] on button "SAVE" at bounding box center [585, 35] width 50 height 14
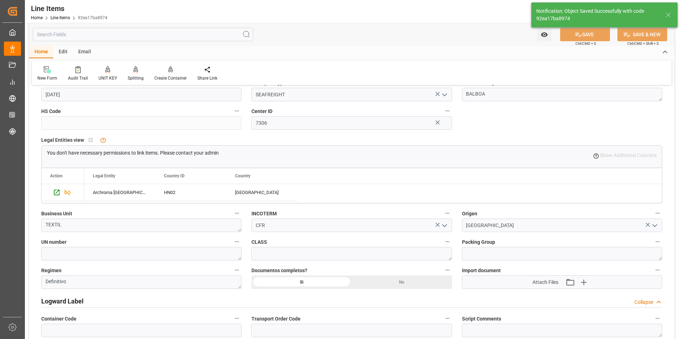
type textarea "60 BOX"
type input "[DATE] 14:14"
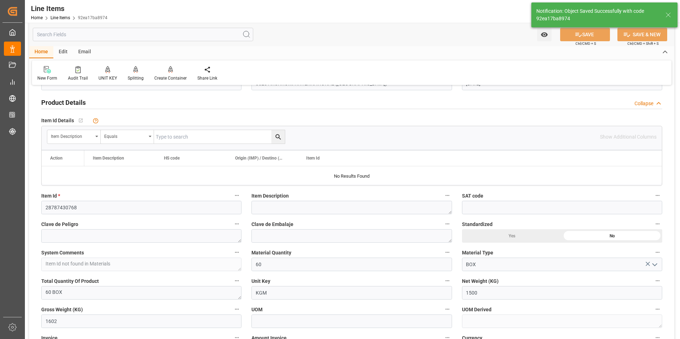
scroll to position [107, 0]
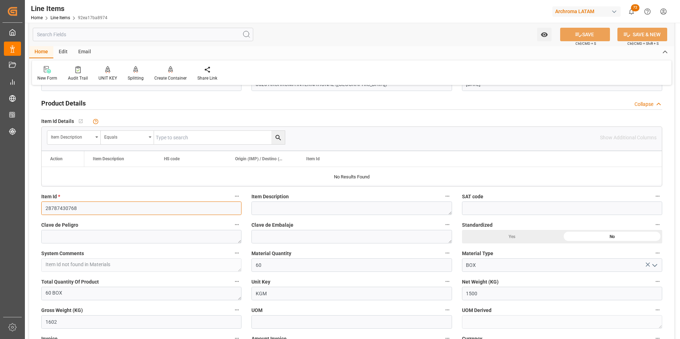
click at [75, 210] on input "28787430768" at bounding box center [141, 209] width 200 height 14
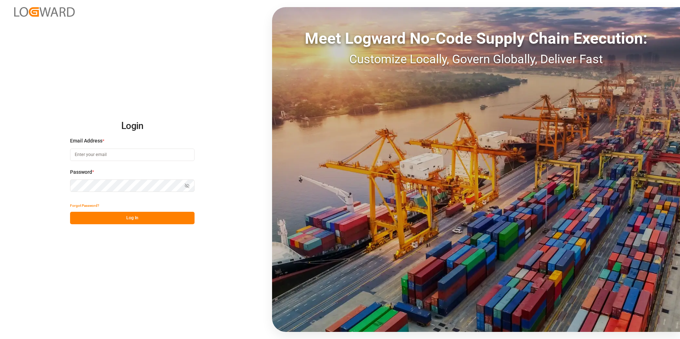
type input "valeria.hurtado@leschaco.com"
click at [151, 217] on button "Log In" at bounding box center [132, 218] width 124 height 12
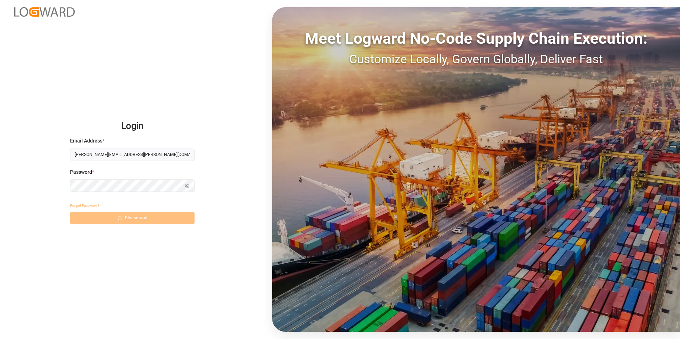
click at [125, 215] on div "Forgot Password? Please wait" at bounding box center [132, 211] width 124 height 25
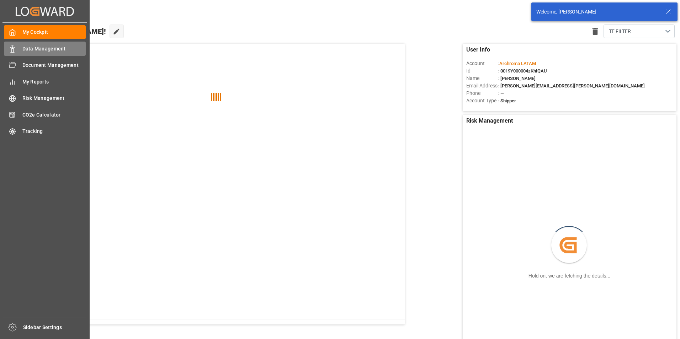
click at [16, 46] on div "Data Management Data Management" at bounding box center [45, 49] width 82 height 14
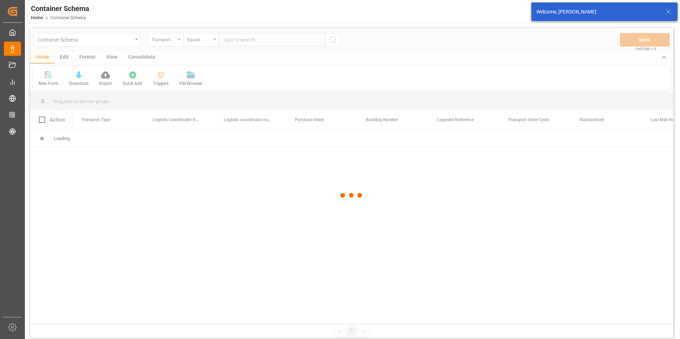
click at [135, 42] on div at bounding box center [351, 195] width 643 height 335
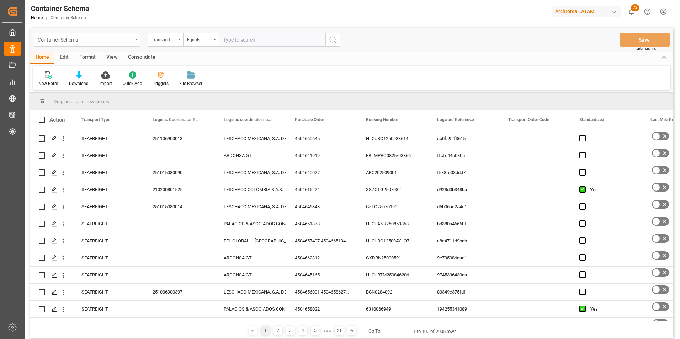
click at [135, 38] on div "Container Schema" at bounding box center [87, 40] width 107 height 14
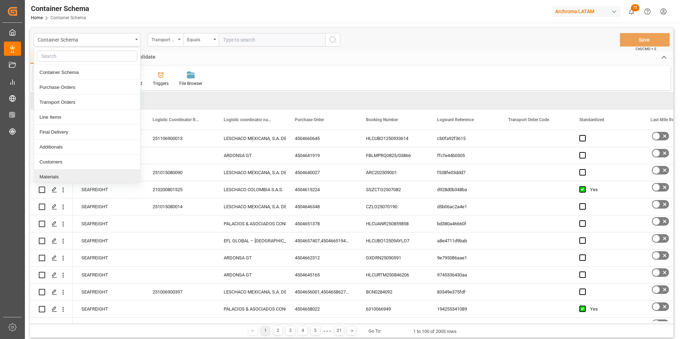
click at [58, 174] on div "Materials" at bounding box center [87, 177] width 106 height 15
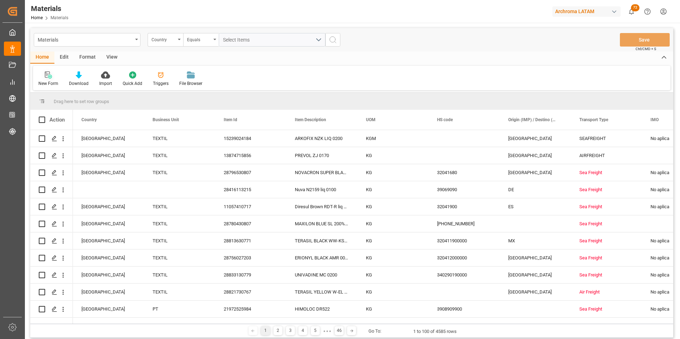
click at [46, 78] on icon at bounding box center [48, 74] width 7 height 7
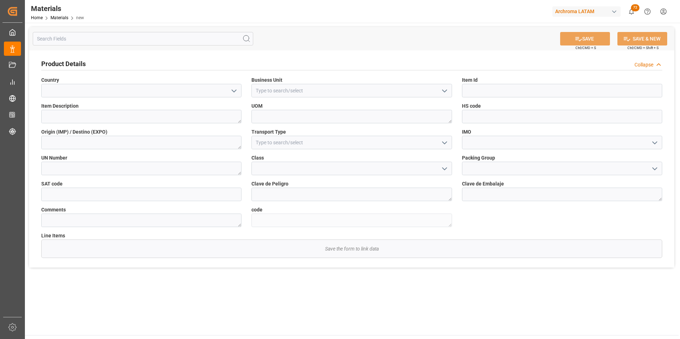
click at [231, 92] on icon "open menu" at bounding box center [234, 91] width 9 height 9
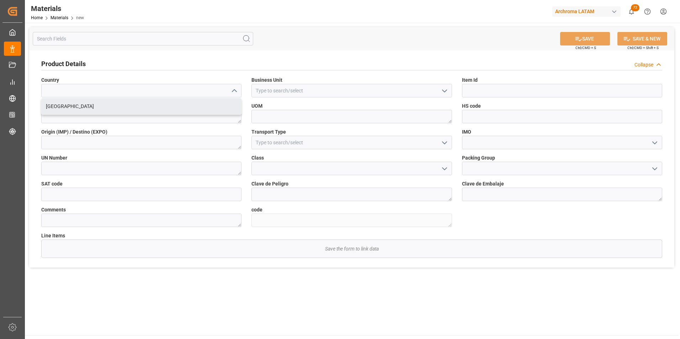
click at [208, 110] on div "Mexico" at bounding box center [141, 106] width 199 height 16
type input "Mexico"
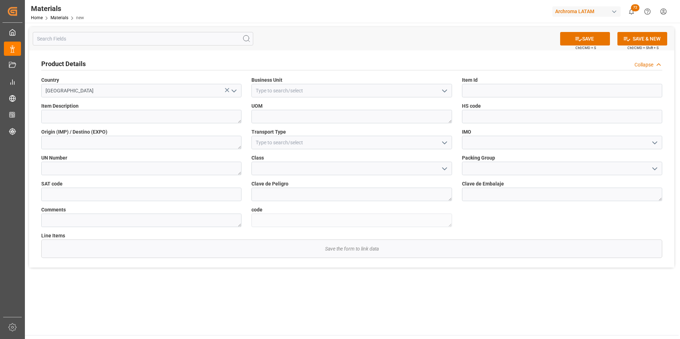
click at [447, 93] on icon "open menu" at bounding box center [444, 91] width 9 height 9
click at [422, 109] on div "TEXTIL" at bounding box center [351, 106] width 199 height 16
type input "TEXTIL"
click at [487, 91] on input at bounding box center [562, 91] width 200 height 14
paste input "28787430768"
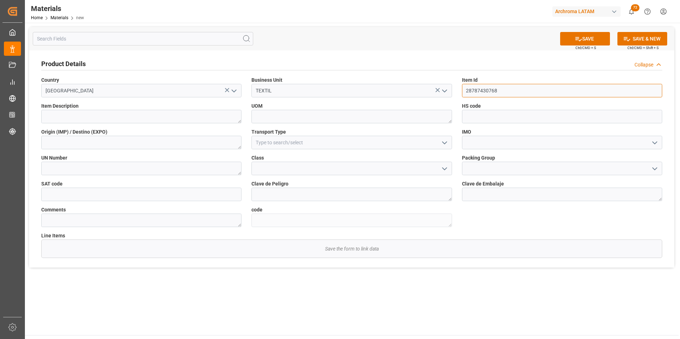
type input "28787430768"
click at [138, 117] on textarea at bounding box center [141, 117] width 200 height 14
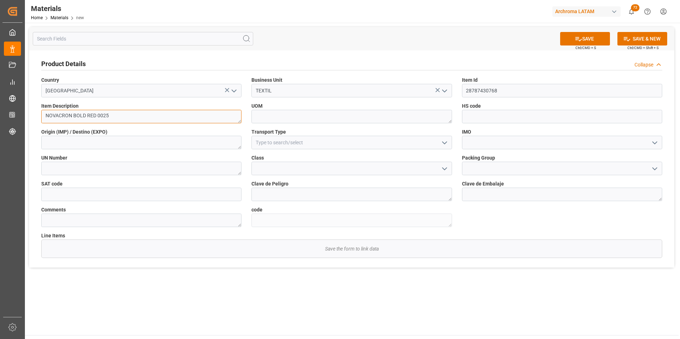
type textarea "NOVACRON BOLD RED 0025"
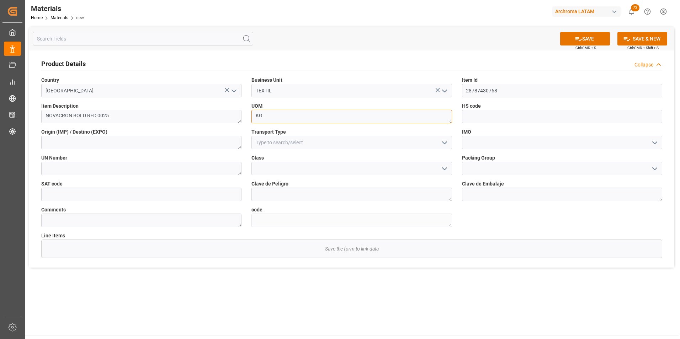
type textarea "KG"
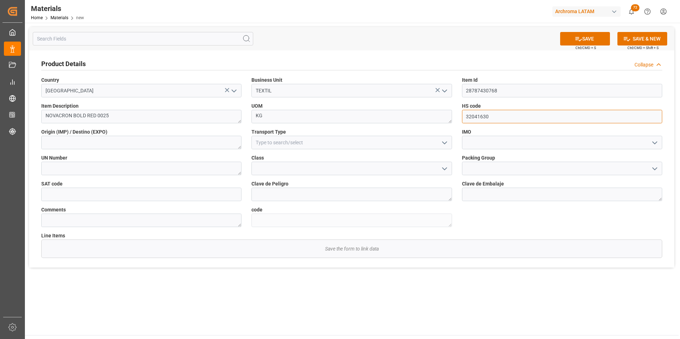
type input "32041630"
click at [654, 144] on icon "open menu" at bounding box center [654, 143] width 9 height 9
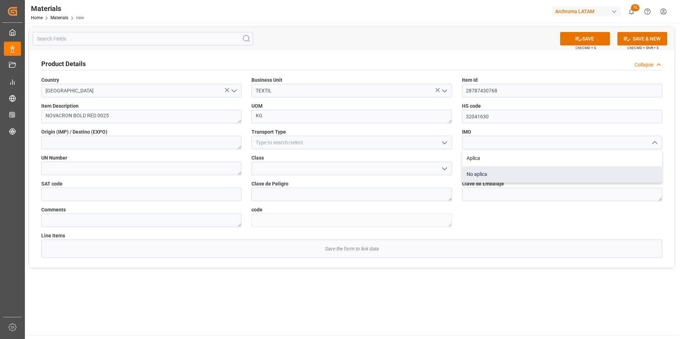
click at [599, 171] on div "No aplica" at bounding box center [561, 174] width 199 height 16
type input "No aplica"
click at [440, 143] on icon "open menu" at bounding box center [444, 143] width 9 height 9
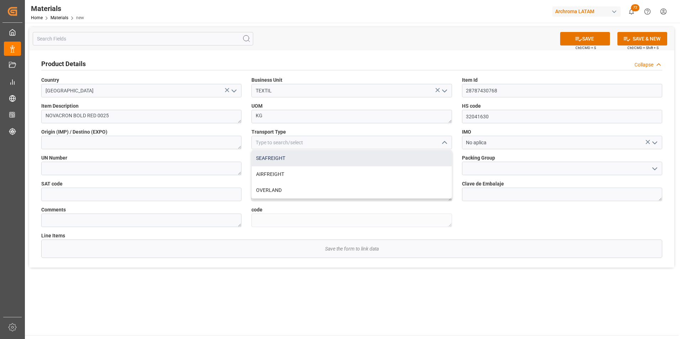
click at [413, 159] on div "SEAFREIGHT" at bounding box center [351, 158] width 199 height 16
type input "SEAFREIGHT"
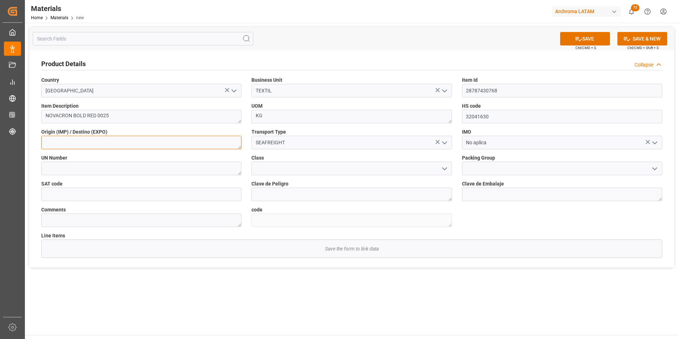
click at [230, 141] on textarea at bounding box center [141, 143] width 200 height 14
type textarea "[GEOGRAPHIC_DATA]"
click at [604, 36] on button "SAVE" at bounding box center [585, 39] width 50 height 14
type textarea "42413543e2fc"
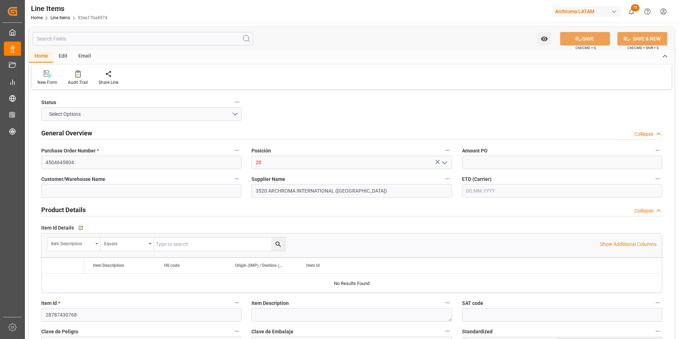
type input "4.52"
type input "60"
type input "1500"
type input "1602"
type input "6780"
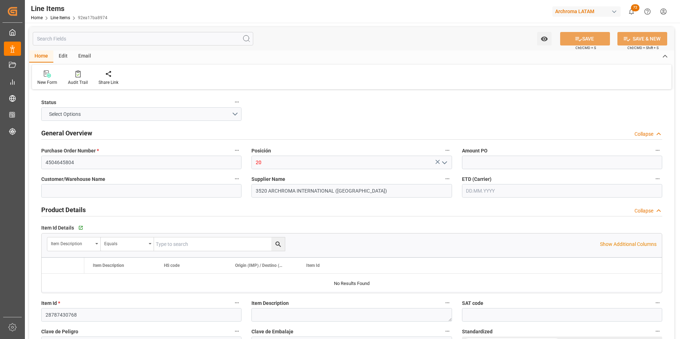
type input "32041630"
type input "[DATE]"
type input "[DATE] 14:14"
type input "[DATE] 20:45"
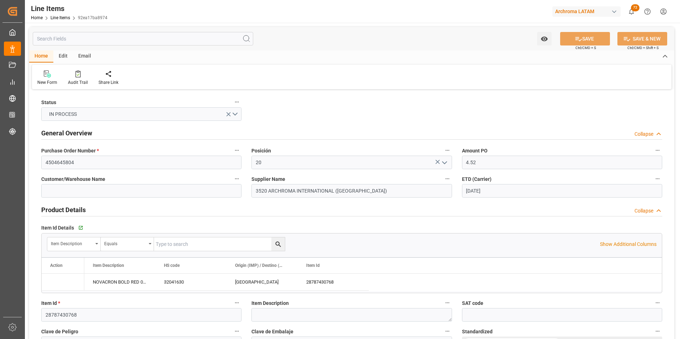
type input "[DATE]"
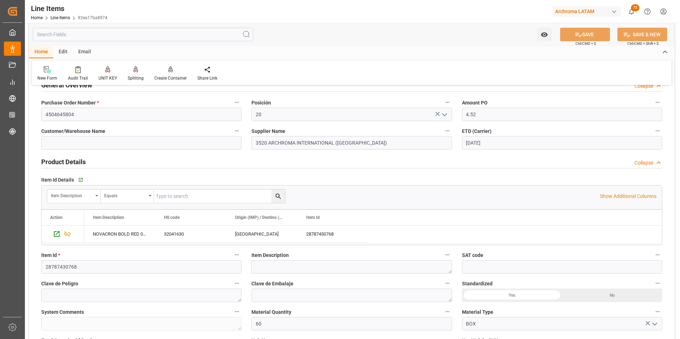
scroll to position [142, 0]
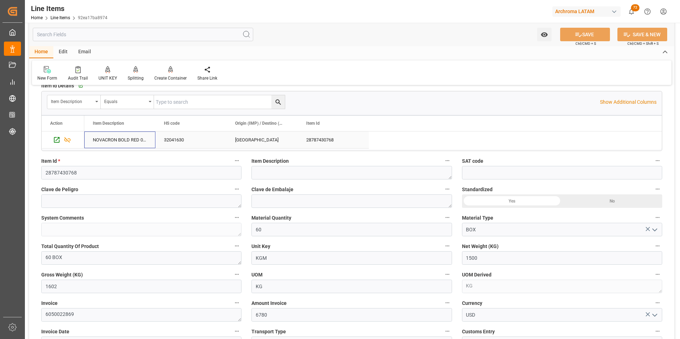
click at [103, 143] on div "NOVACRON BOLD RED 0025" at bounding box center [119, 140] width 71 height 17
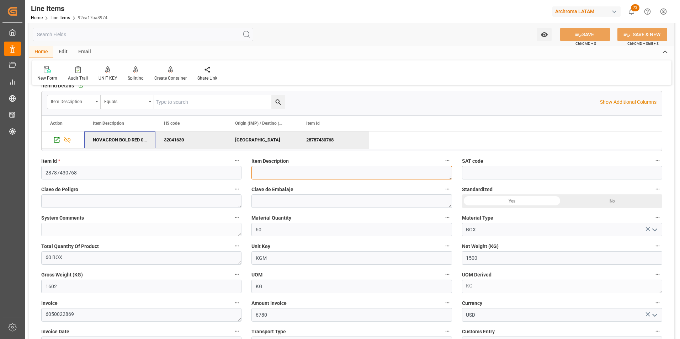
click at [306, 175] on textarea at bounding box center [351, 173] width 200 height 14
paste textarea "NOVACRON BOLD RED 0025"
type textarea "NOVACRON BOLD RED 0025"
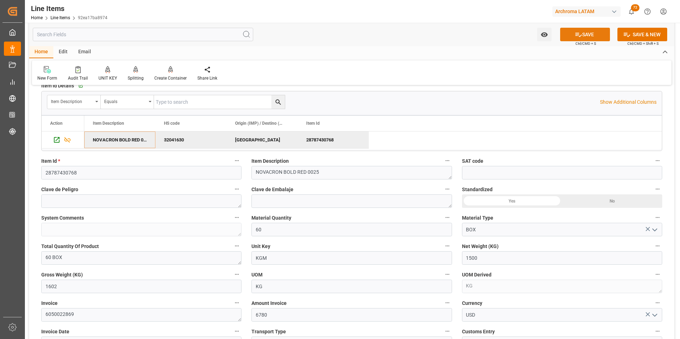
click at [585, 38] on button "SAVE" at bounding box center [585, 35] width 50 height 14
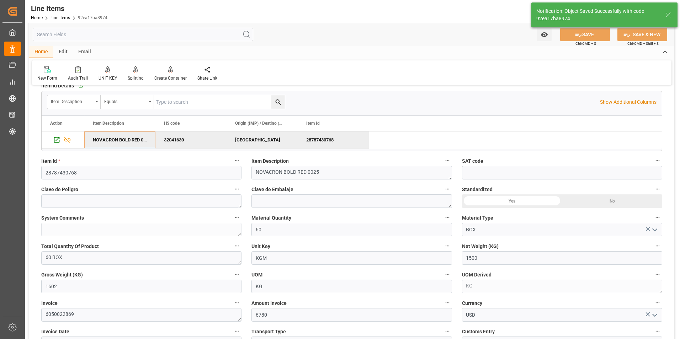
type input "08.10.2025 14:15"
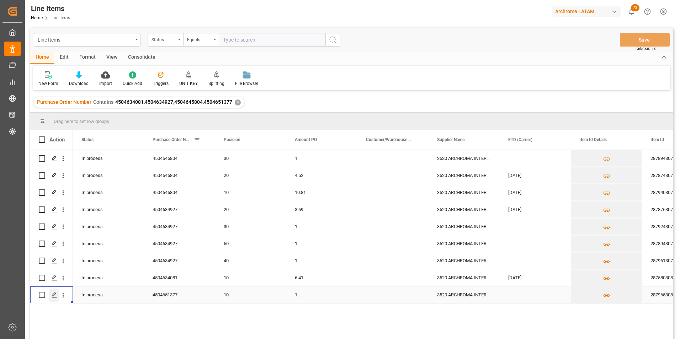
click at [57, 294] on icon "Press SPACE to select this row." at bounding box center [55, 295] width 6 height 6
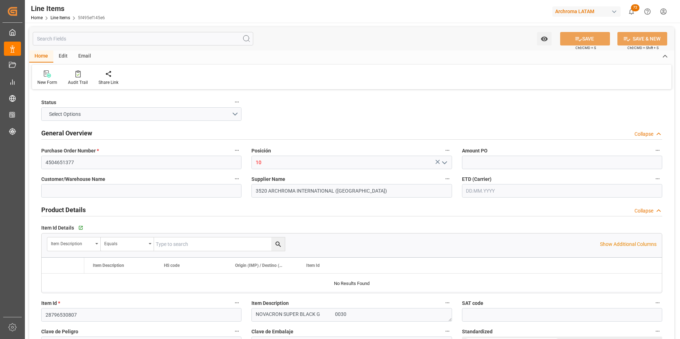
type input "1"
type input "1080"
type input "32041680"
type input "[DATE] 14:02"
type input "30.09.2025 15:00"
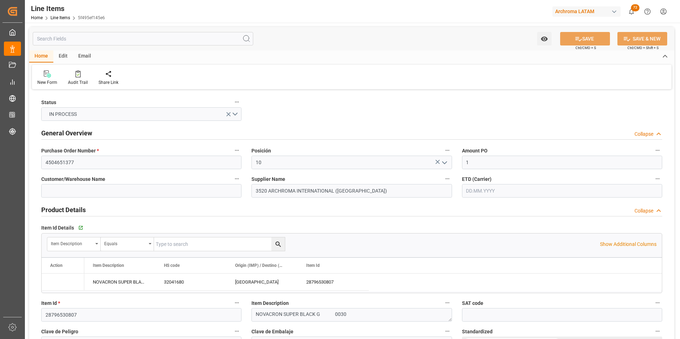
type input "[DATE]"
drag, startPoint x: 471, startPoint y: 164, endPoint x: 452, endPoint y: 161, distance: 19.4
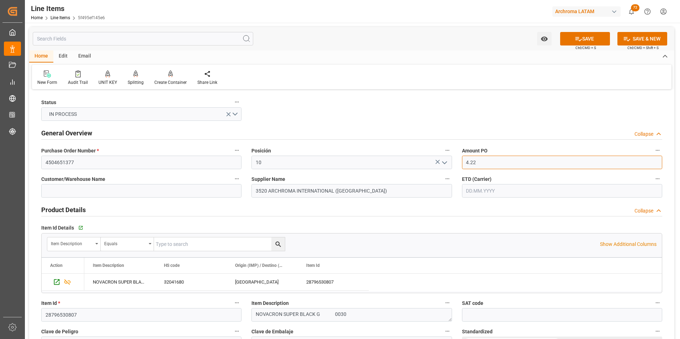
type input "4.22"
click at [526, 185] on input "text" at bounding box center [562, 191] width 200 height 14
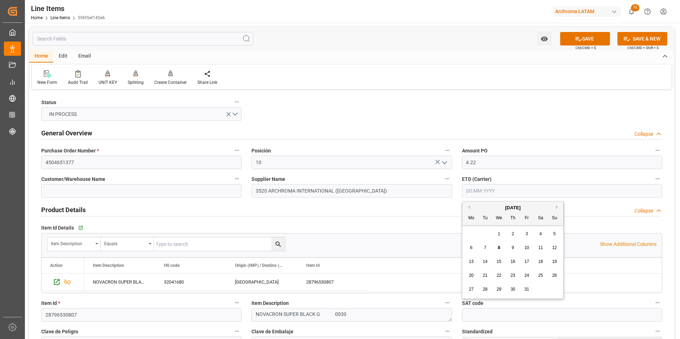
click at [472, 230] on div "29 30 1 2 3 4 5" at bounding box center [512, 234] width 97 height 14
click at [515, 276] on span "23" at bounding box center [512, 275] width 5 height 5
type input "[DATE]"
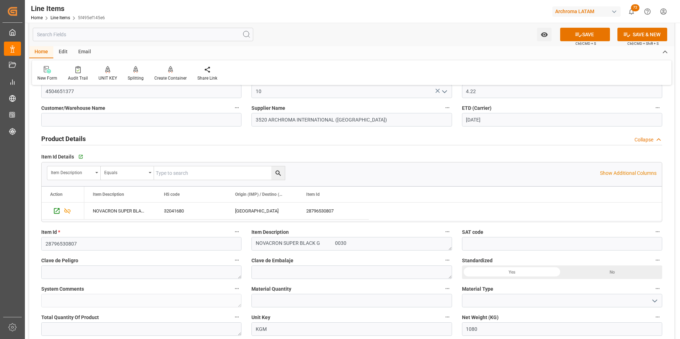
scroll to position [107, 0]
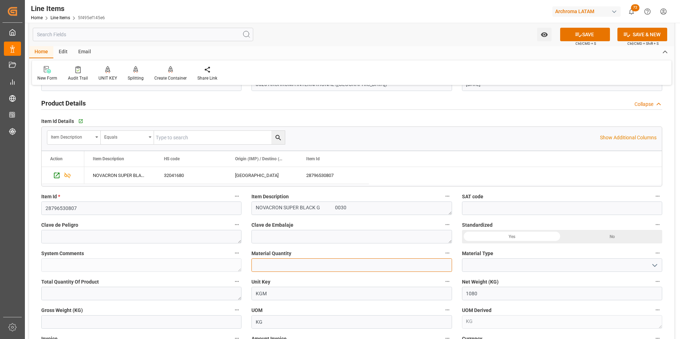
click at [396, 266] on input "text" at bounding box center [351, 265] width 200 height 14
type input "36"
click at [651, 264] on icon "open menu" at bounding box center [654, 265] width 9 height 9
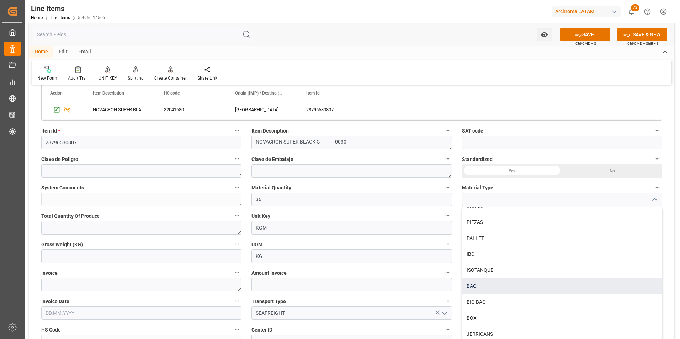
scroll to position [213, 0]
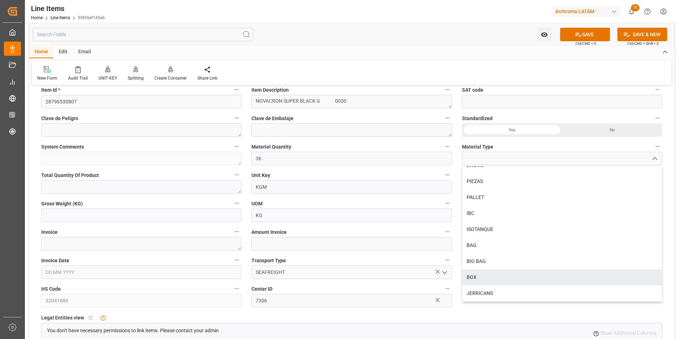
click at [498, 281] on div "BOX" at bounding box center [561, 277] width 199 height 16
type input "BOX"
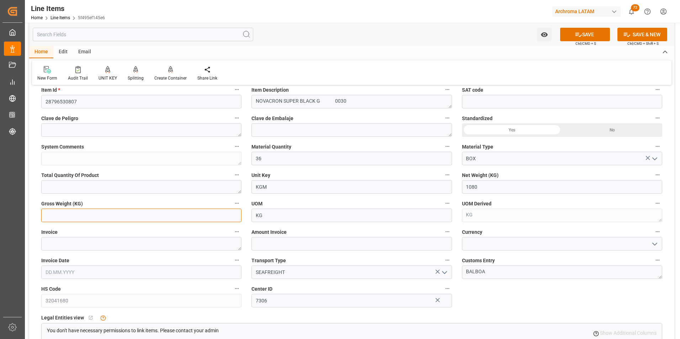
click at [196, 217] on input "text" at bounding box center [141, 216] width 200 height 14
type input "1141.56"
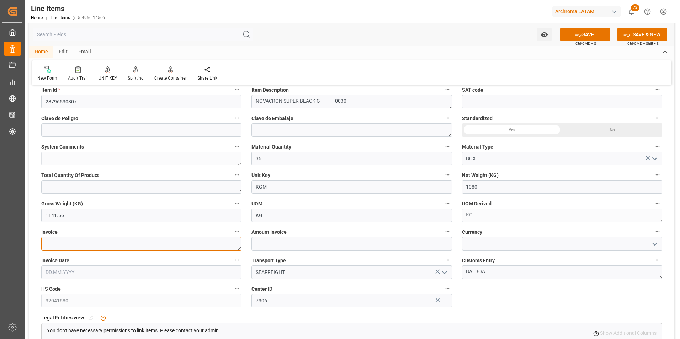
click at [187, 241] on textarea at bounding box center [141, 244] width 200 height 14
type textarea "6050022870"
click at [189, 269] on input "text" at bounding box center [141, 273] width 200 height 14
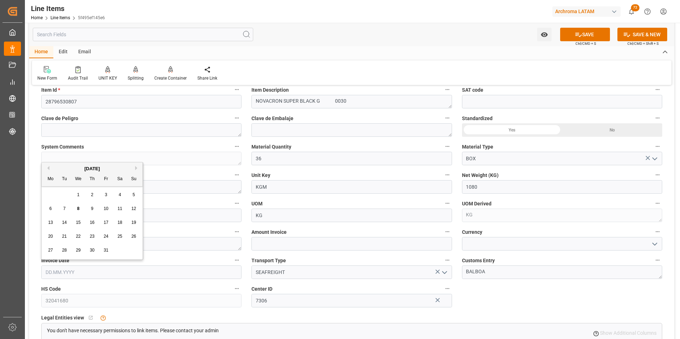
click at [48, 168] on button "Previous Month" at bounding box center [47, 168] width 4 height 4
click at [80, 209] on span "10" at bounding box center [78, 208] width 5 height 5
type input "[DATE]"
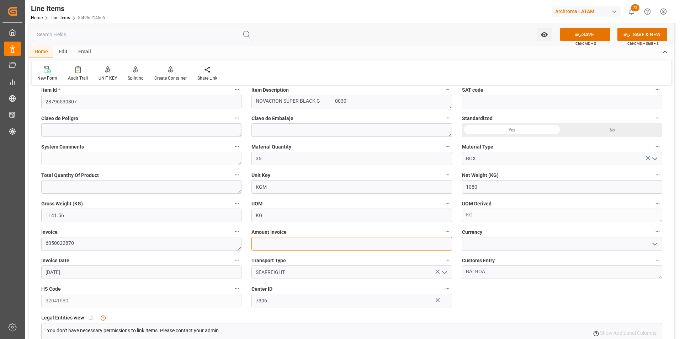
click at [339, 245] on input "text" at bounding box center [351, 244] width 200 height 14
type input "4557.6"
click at [523, 239] on input at bounding box center [562, 244] width 200 height 14
click at [654, 240] on icon "open menu" at bounding box center [654, 244] width 9 height 9
click at [610, 254] on div "USD" at bounding box center [561, 260] width 199 height 16
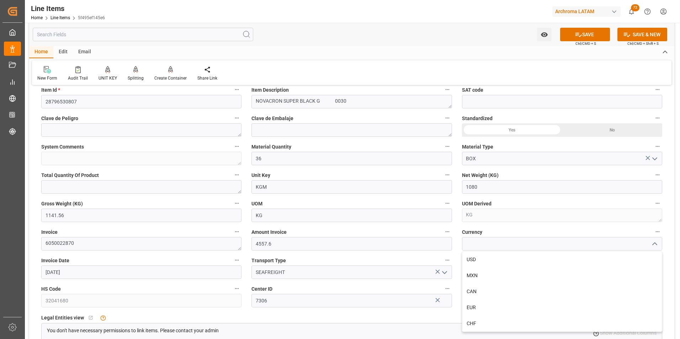
type input "USD"
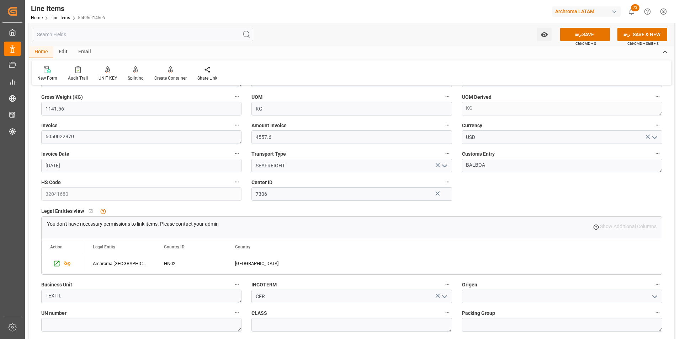
scroll to position [391, 0]
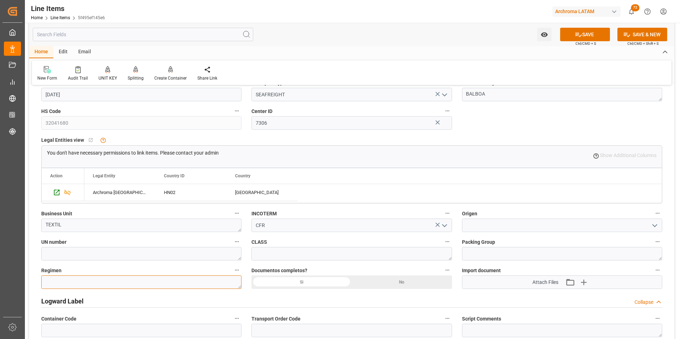
click at [171, 280] on textarea at bounding box center [141, 283] width 200 height 14
type textarea "Definitivo"
click at [333, 283] on div "Si" at bounding box center [301, 283] width 100 height 14
click at [476, 226] on input at bounding box center [562, 226] width 200 height 14
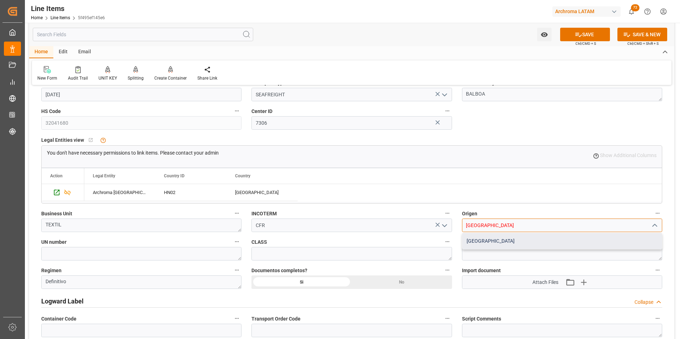
click at [500, 245] on div "[GEOGRAPHIC_DATA]" at bounding box center [561, 241] width 199 height 16
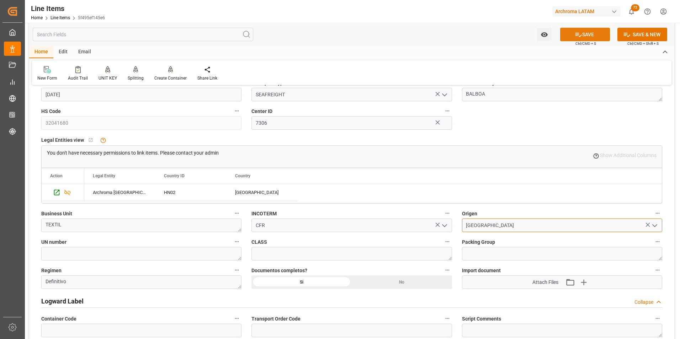
type input "[GEOGRAPHIC_DATA]"
click at [583, 29] on button "SAVE" at bounding box center [585, 35] width 50 height 14
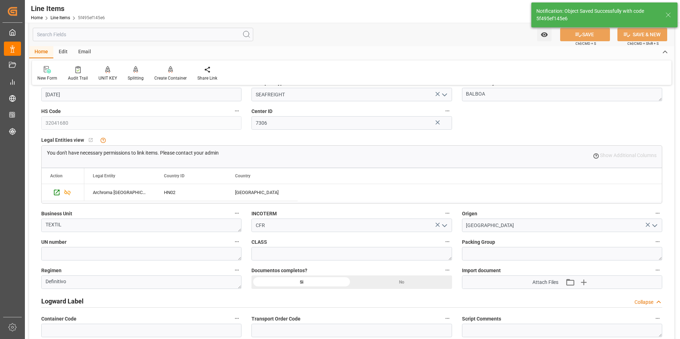
type textarea "36 BOX"
type input "08.10.2025 14:16"
